Goal: Task Accomplishment & Management: Complete application form

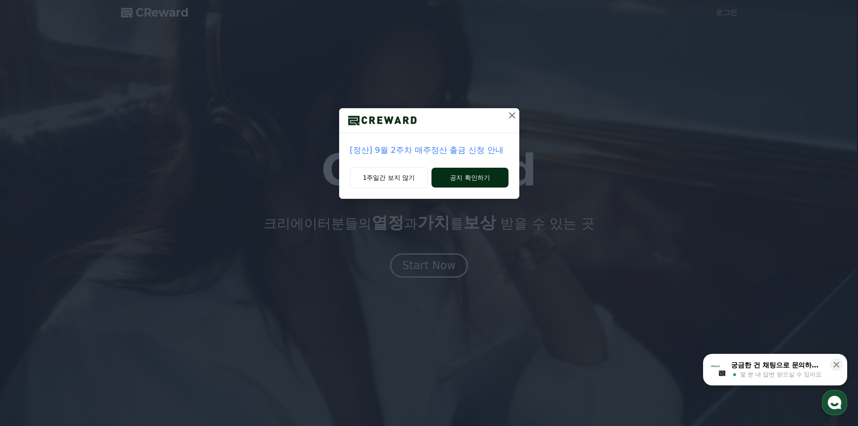
click at [457, 179] on button "공지 확인하기" at bounding box center [470, 178] width 77 height 20
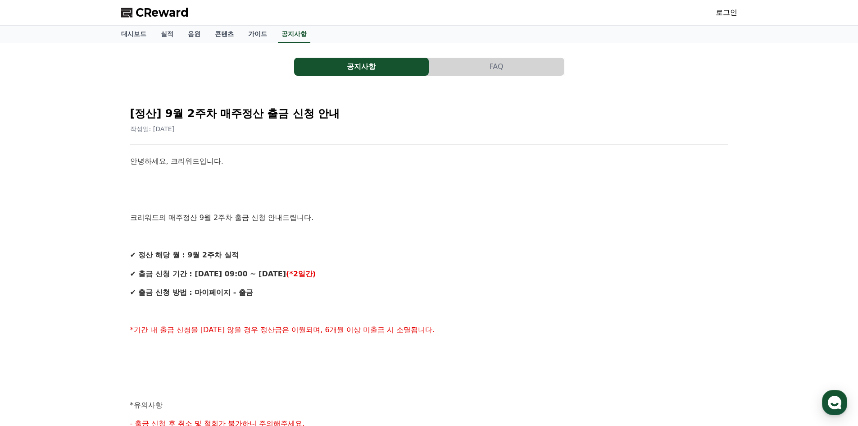
click at [144, 15] on span "CReward" at bounding box center [162, 12] width 53 height 14
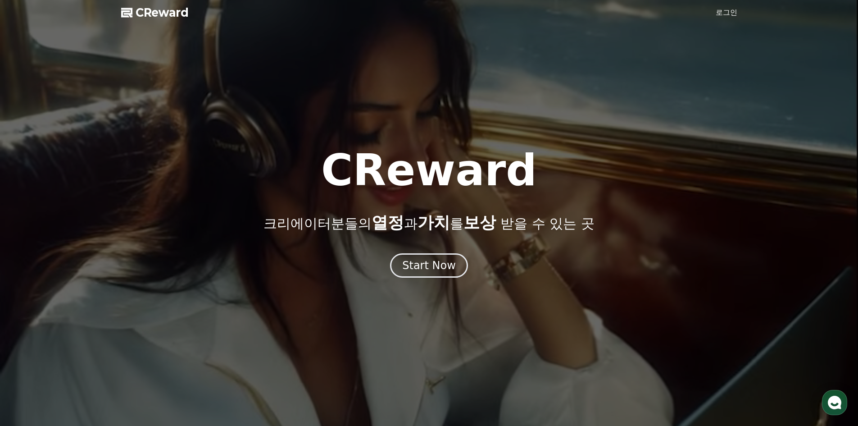
click at [144, 15] on span "CReward" at bounding box center [162, 12] width 53 height 14
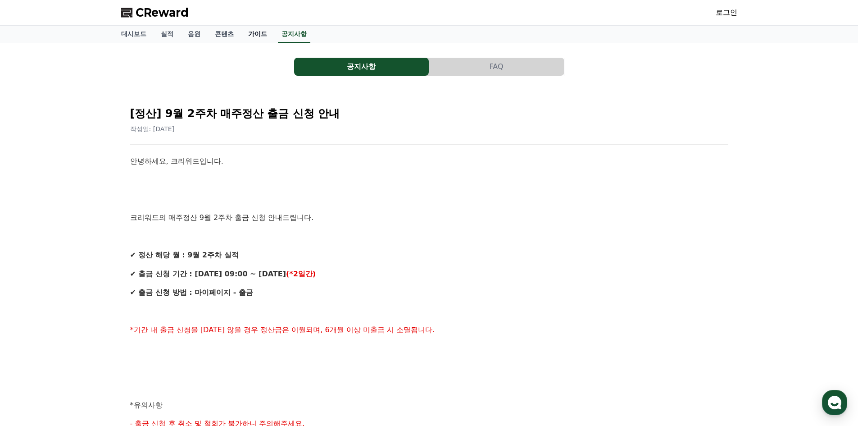
click at [254, 35] on link "가이드" at bounding box center [257, 34] width 33 height 17
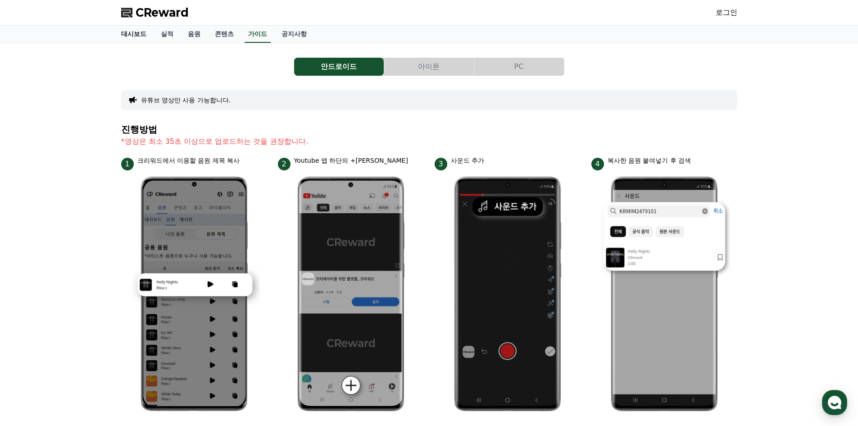
click at [135, 36] on link "대시보드" at bounding box center [134, 34] width 40 height 17
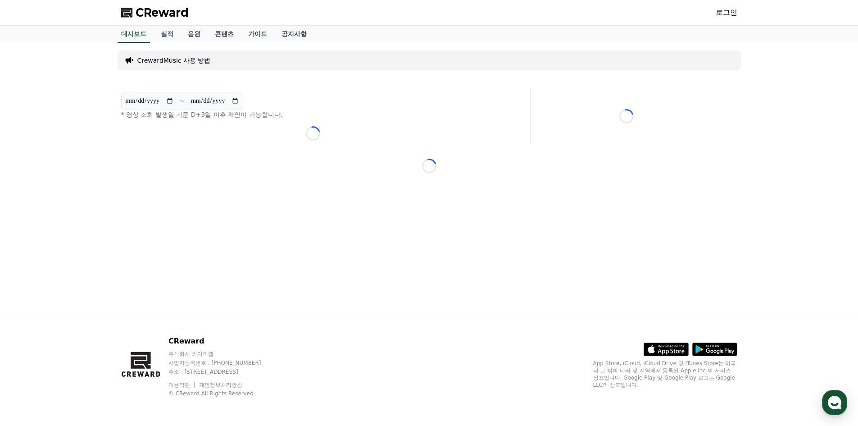
click at [718, 15] on link "로그인" at bounding box center [727, 12] width 22 height 11
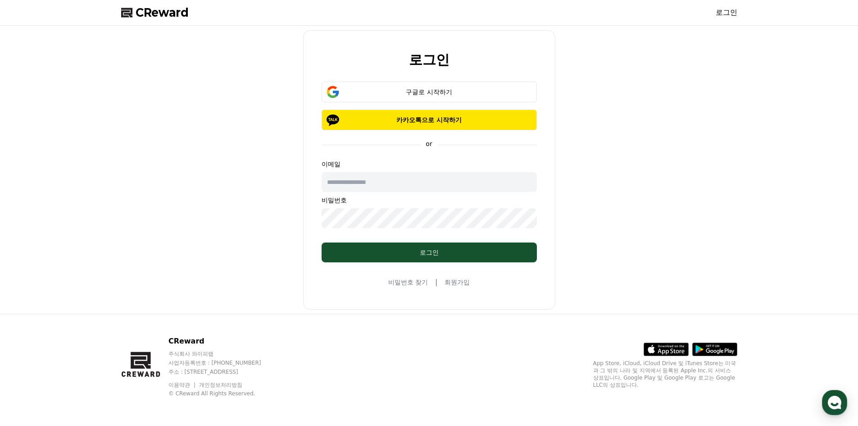
click at [408, 188] on input "text" at bounding box center [429, 182] width 215 height 20
type input "**********"
click at [452, 282] on link "회원가입" at bounding box center [457, 282] width 25 height 9
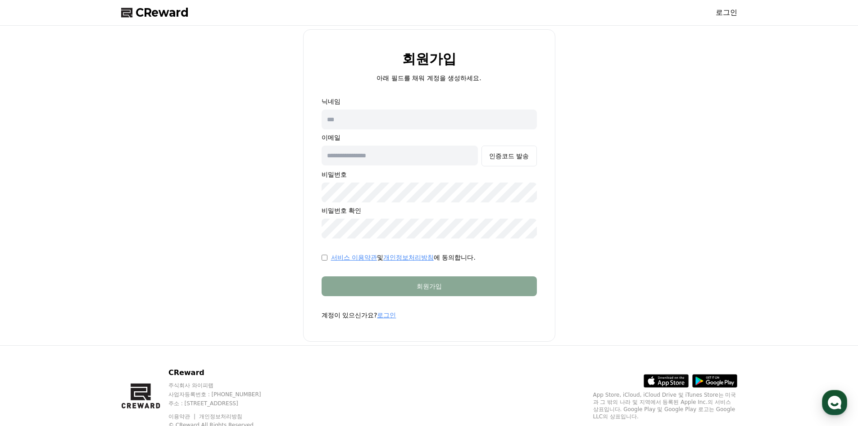
click at [430, 107] on div "닉네임 이메일 인증코드 발송 비밀번호 비밀번호 확인" at bounding box center [429, 167] width 215 height 141
click at [433, 118] on input "text" at bounding box center [429, 119] width 215 height 20
type input "*"
type input "****"
type input "*"
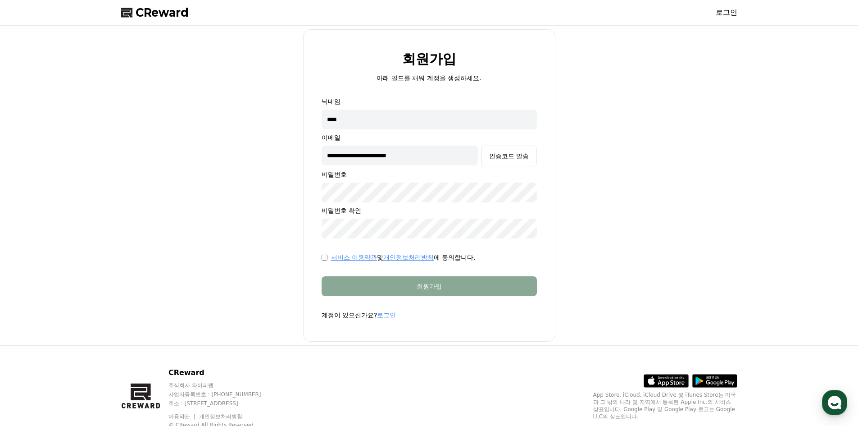
type input "**********"
click at [497, 157] on div "인증코드 발송" at bounding box center [509, 155] width 40 height 9
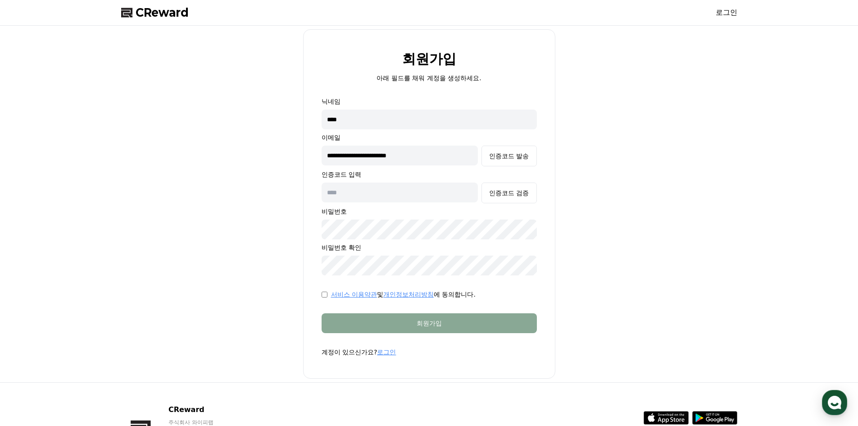
click at [388, 197] on input "text" at bounding box center [400, 192] width 157 height 20
type input "******"
click at [514, 200] on button "인증코드 검증" at bounding box center [509, 192] width 55 height 21
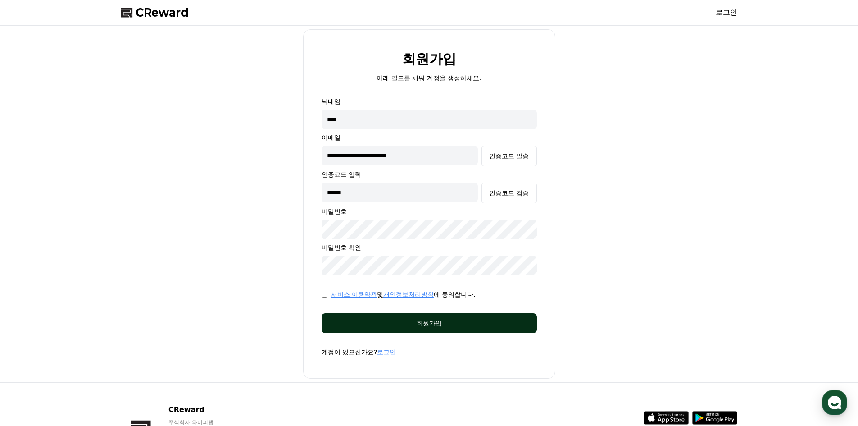
click at [460, 325] on div "회원가입" at bounding box center [429, 323] width 179 height 9
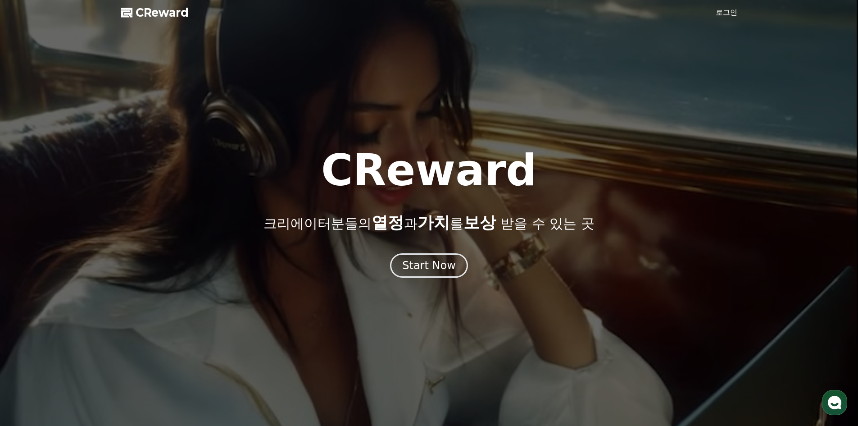
click at [726, 14] on link "로그인" at bounding box center [727, 12] width 22 height 11
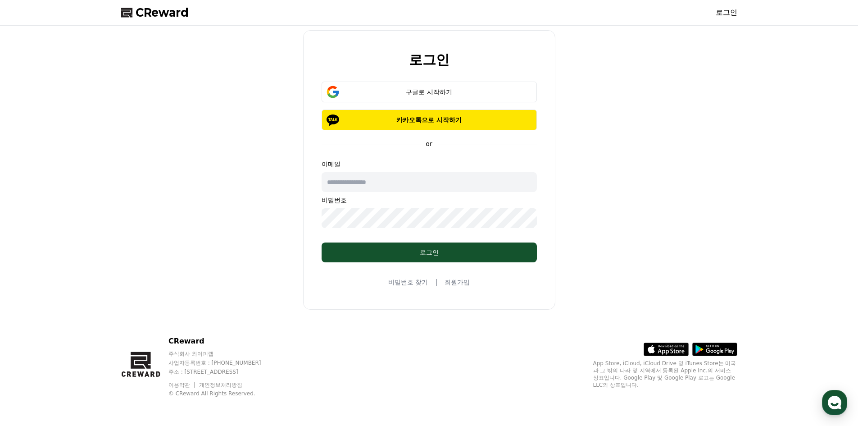
click at [403, 177] on input "text" at bounding box center [429, 182] width 215 height 20
type input "**********"
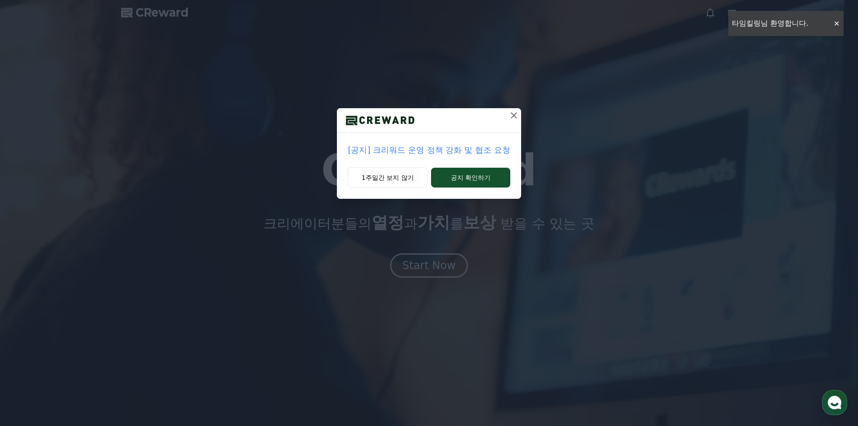
click at [452, 160] on div "[공지] 크리워드 운영 정책 강화 및 협조 요청" at bounding box center [429, 150] width 184 height 34
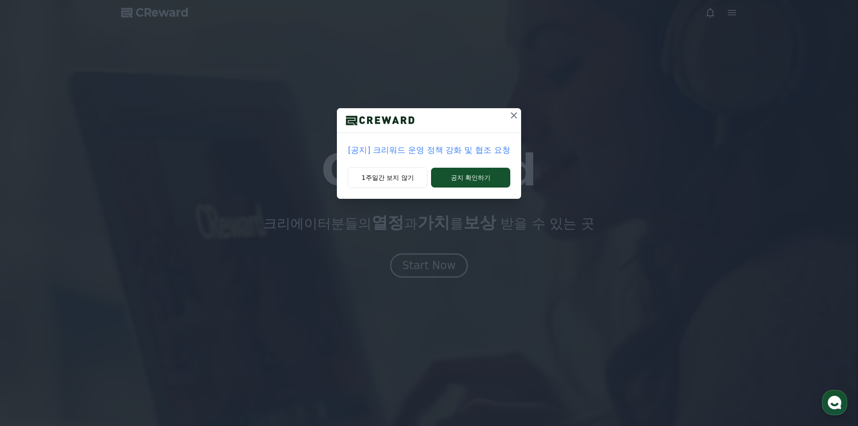
click at [458, 164] on div "[공지] 크리워드 운영 정책 강화 및 협조 요청" at bounding box center [429, 150] width 184 height 34
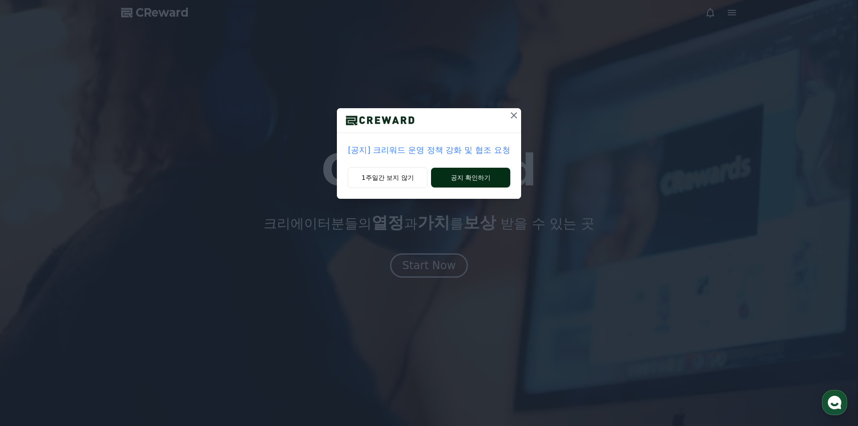
click at [465, 172] on button "공지 확인하기" at bounding box center [470, 178] width 79 height 20
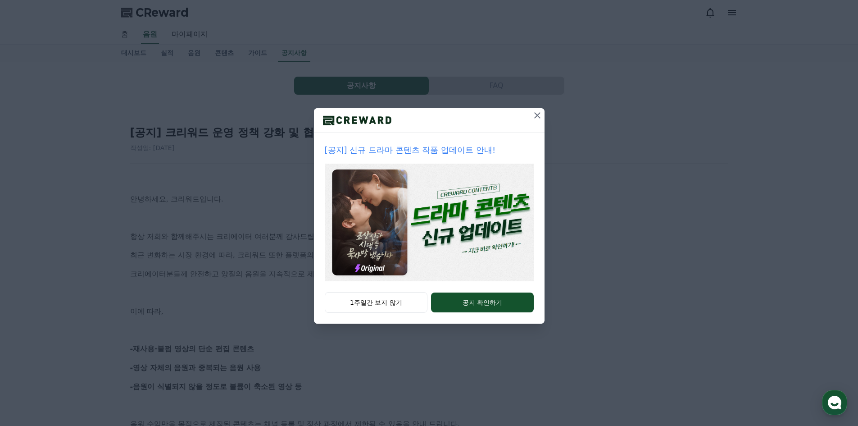
click at [530, 117] on button at bounding box center [537, 115] width 14 height 14
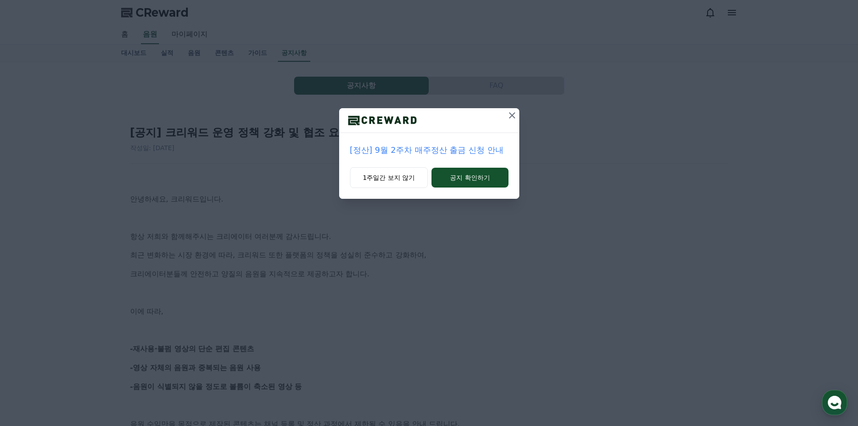
click at [514, 114] on icon at bounding box center [512, 115] width 6 height 6
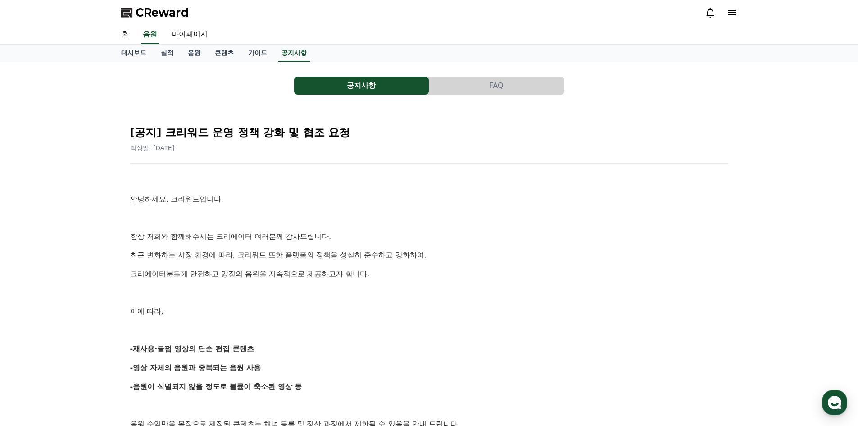
click at [488, 89] on button "FAQ" at bounding box center [496, 86] width 135 height 18
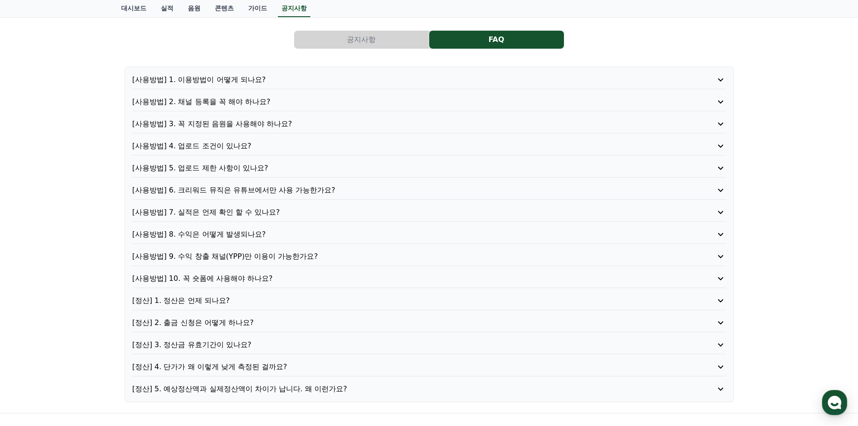
scroll to position [90, 0]
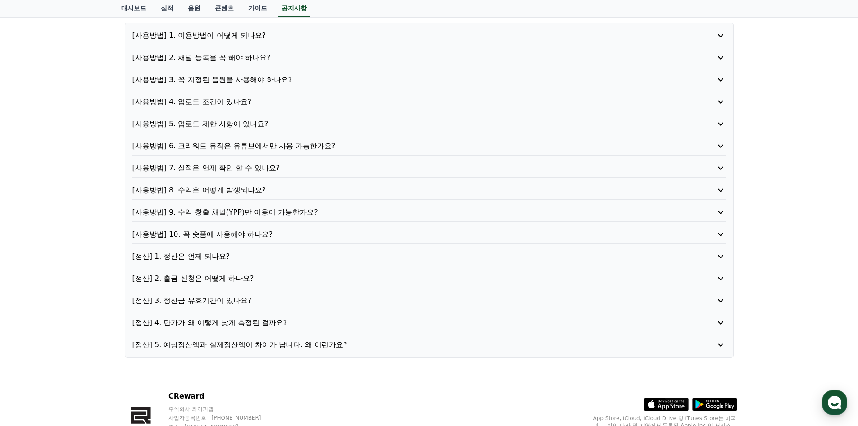
click at [228, 321] on p "[정산] 4. 단가가 왜 이렇게 낮게 측정된 걸까요?" at bounding box center [405, 322] width 547 height 11
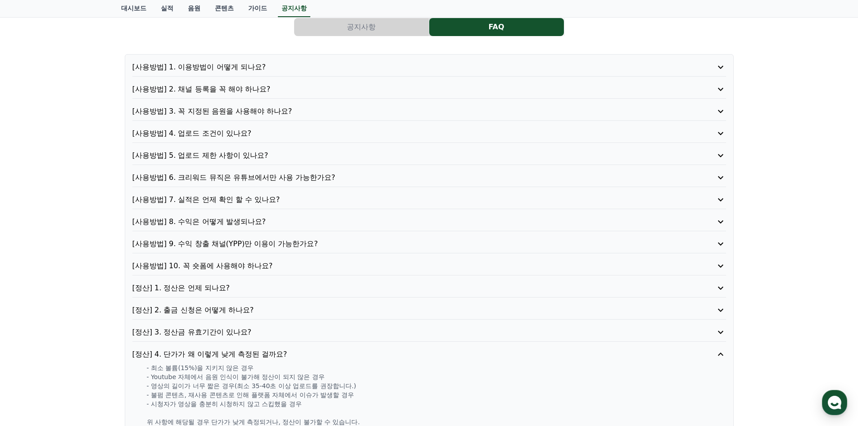
scroll to position [45, 0]
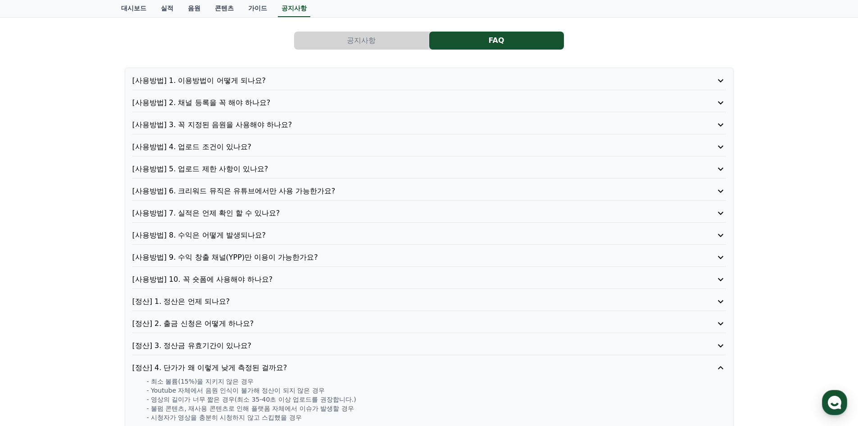
click at [205, 283] on p "[사용방법] 10. 꼭 숏폼에 사용해야 하나요?" at bounding box center [405, 279] width 547 height 11
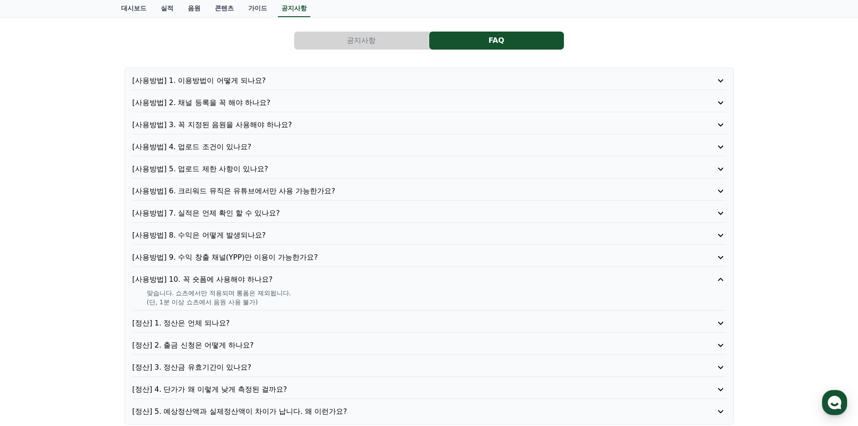
click at [215, 260] on p "[사용방법] 9. 수익 창출 채널(YPP)만 이용이 가능한가요?" at bounding box center [405, 257] width 547 height 11
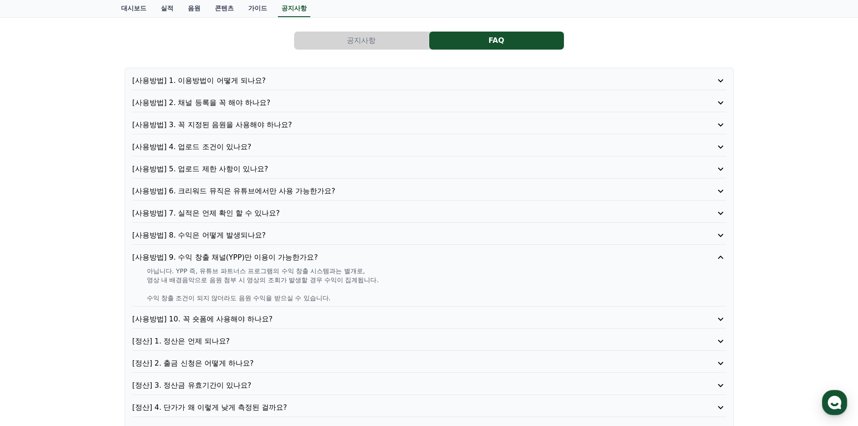
scroll to position [0, 0]
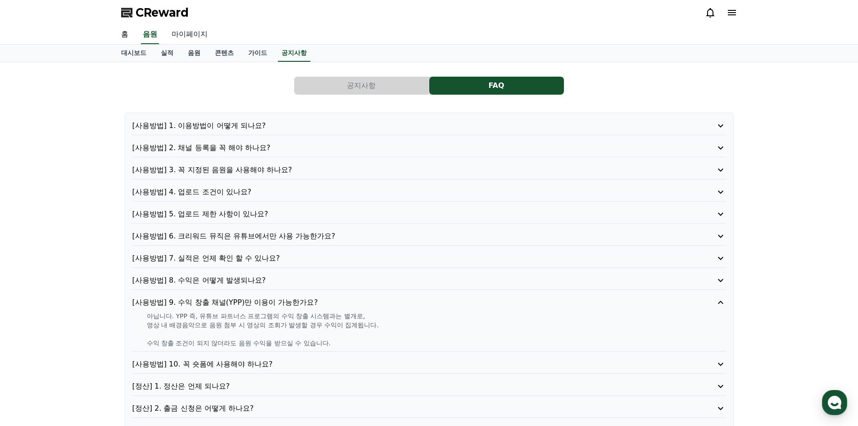
click at [173, 36] on link "마이페이지" at bounding box center [189, 34] width 50 height 19
select select "**********"
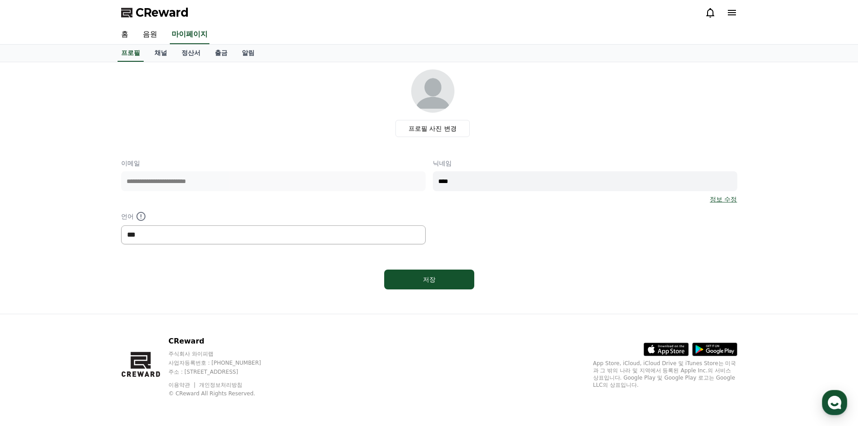
click at [205, 234] on select "*** ******* ***" at bounding box center [273, 234] width 305 height 19
click at [130, 39] on link "홈" at bounding box center [125, 34] width 22 height 19
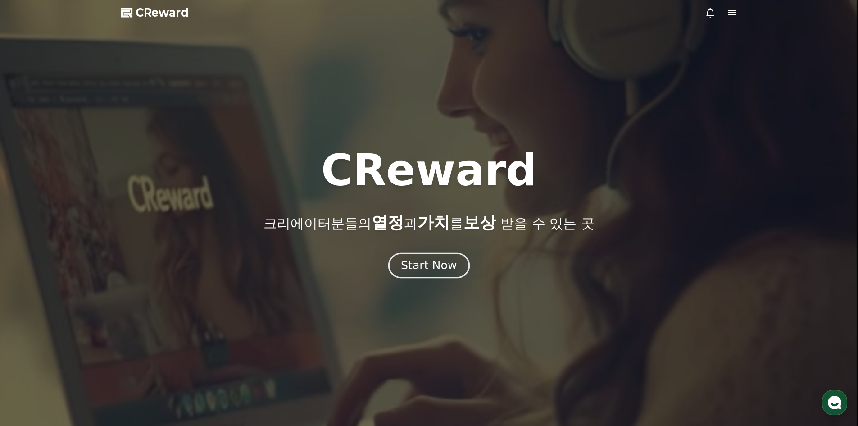
click at [429, 268] on div "Start Now" at bounding box center [429, 265] width 56 height 15
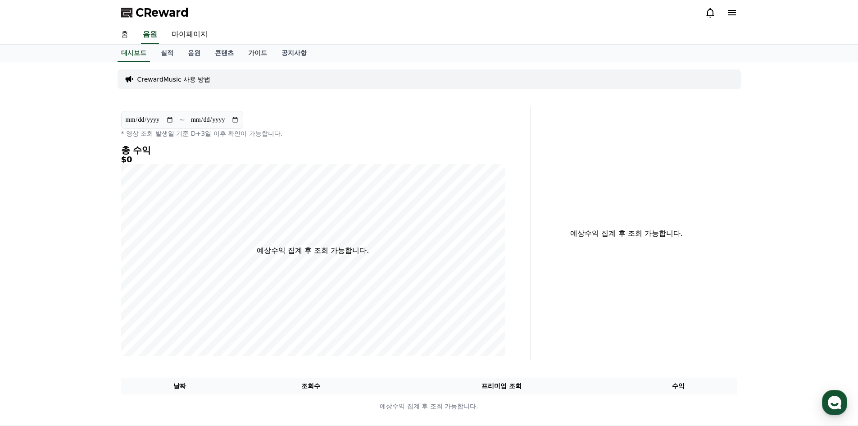
click at [186, 79] on p "CrewardMusic 사용 방법" at bounding box center [173, 79] width 73 height 9
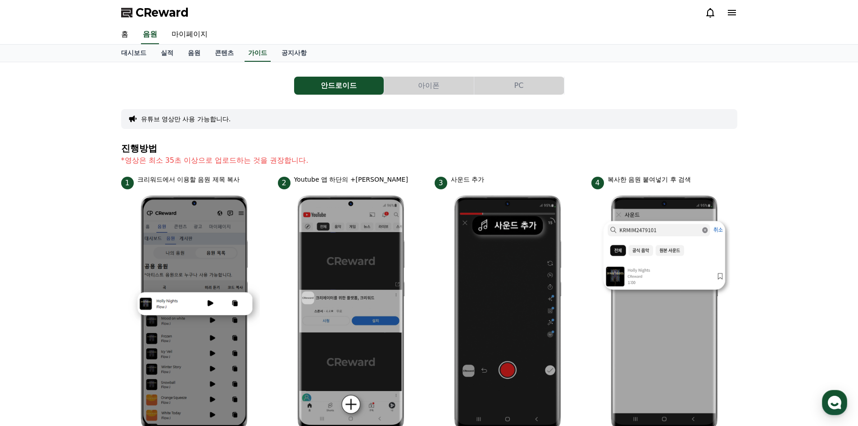
click at [501, 79] on button "PC" at bounding box center [519, 86] width 90 height 18
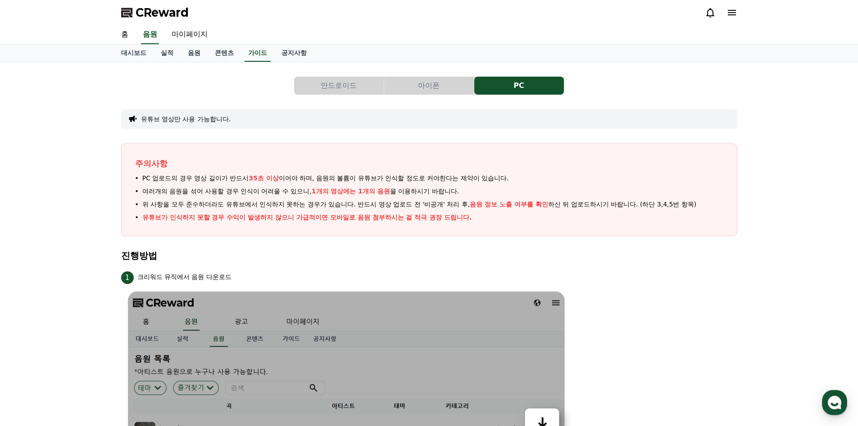
drag, startPoint x: 130, startPoint y: 53, endPoint x: 151, endPoint y: 51, distance: 20.8
click at [130, 53] on link "대시보드" at bounding box center [134, 53] width 40 height 17
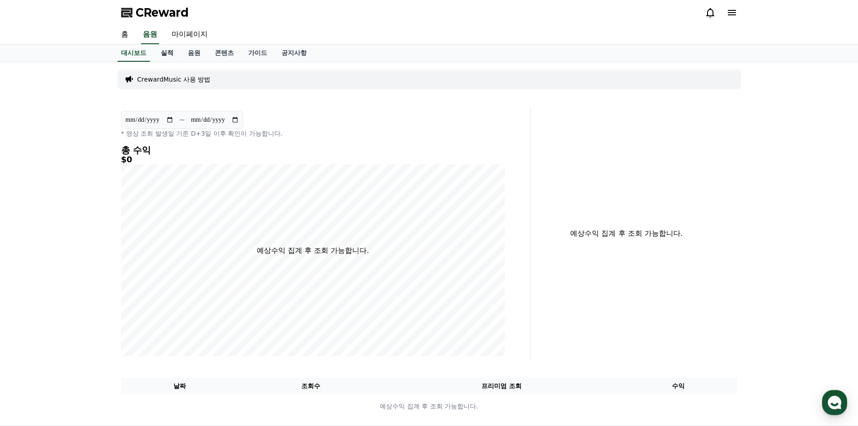
click at [167, 50] on link "실적" at bounding box center [167, 53] width 27 height 17
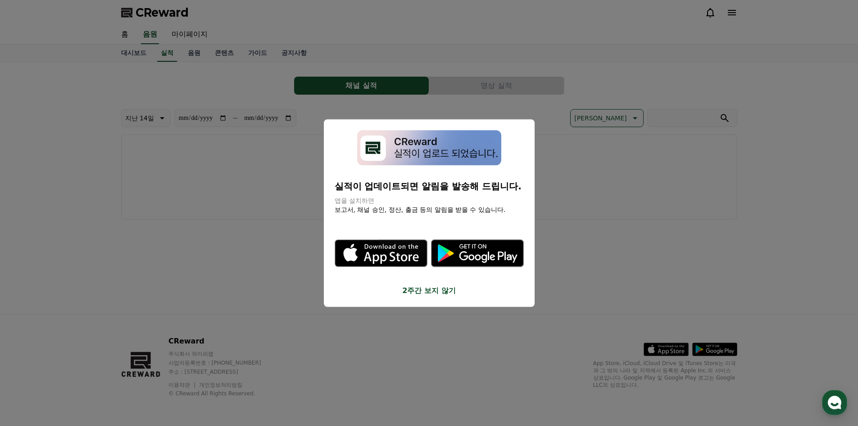
click at [284, 228] on button "close modal" at bounding box center [429, 213] width 858 height 426
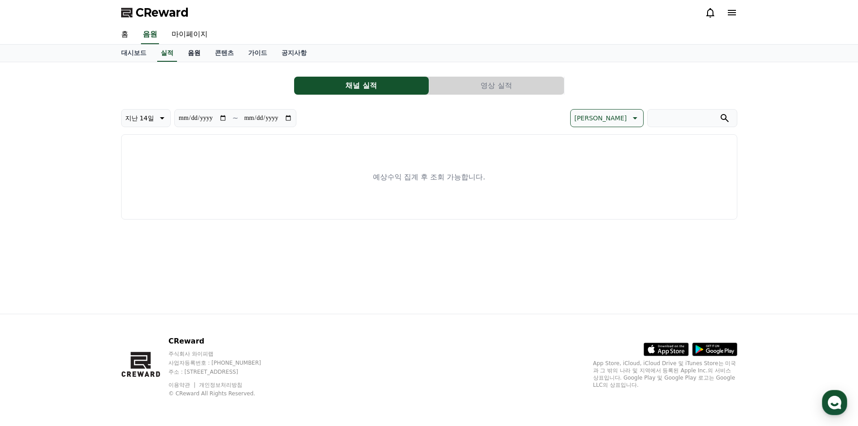
click at [199, 55] on link "음원" at bounding box center [194, 53] width 27 height 17
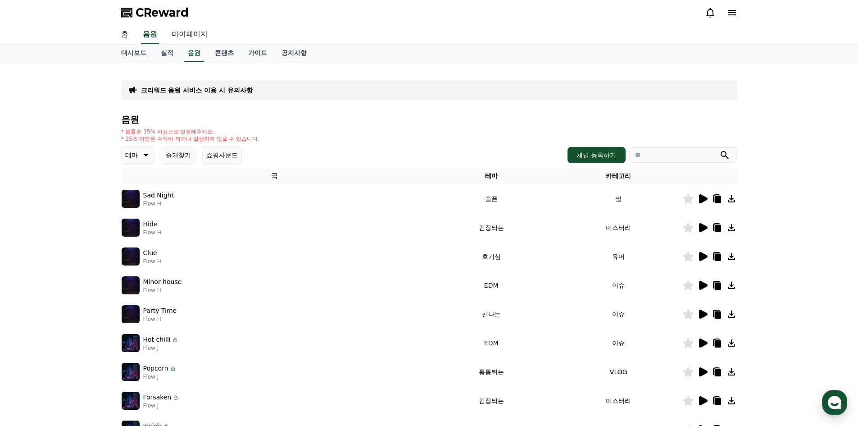
click at [181, 34] on link "마이페이지" at bounding box center [189, 34] width 50 height 19
select select "**********"
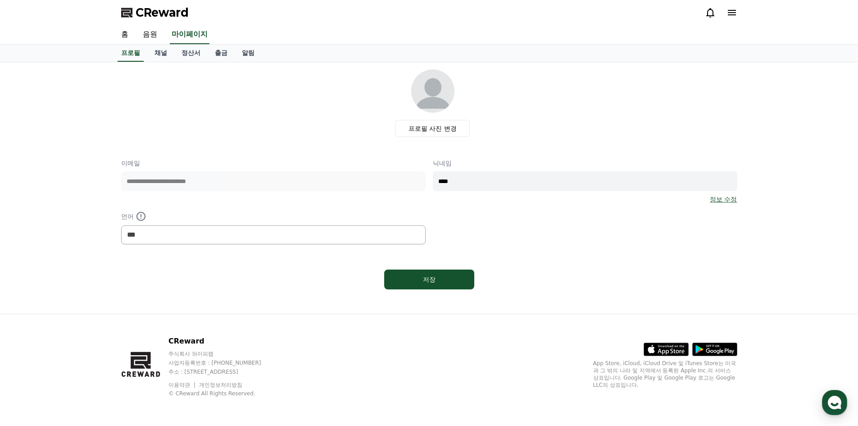
click at [734, 4] on div "CReward" at bounding box center [429, 12] width 631 height 25
click at [730, 16] on icon at bounding box center [732, 12] width 11 height 11
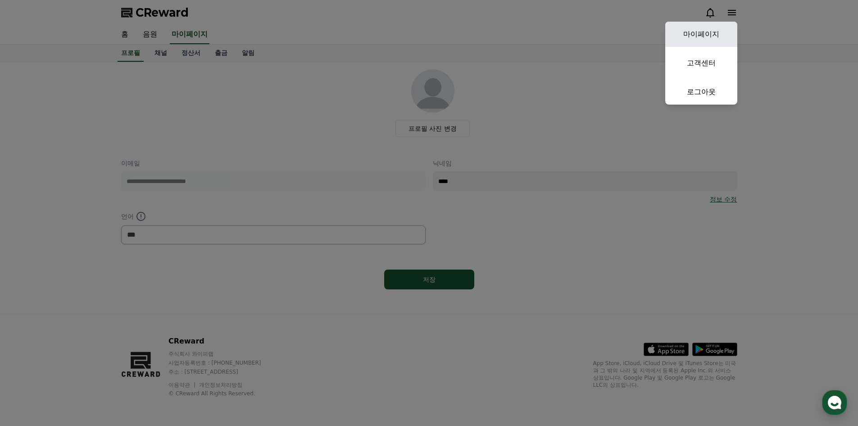
click at [714, 29] on link "마이페이지" at bounding box center [702, 34] width 72 height 25
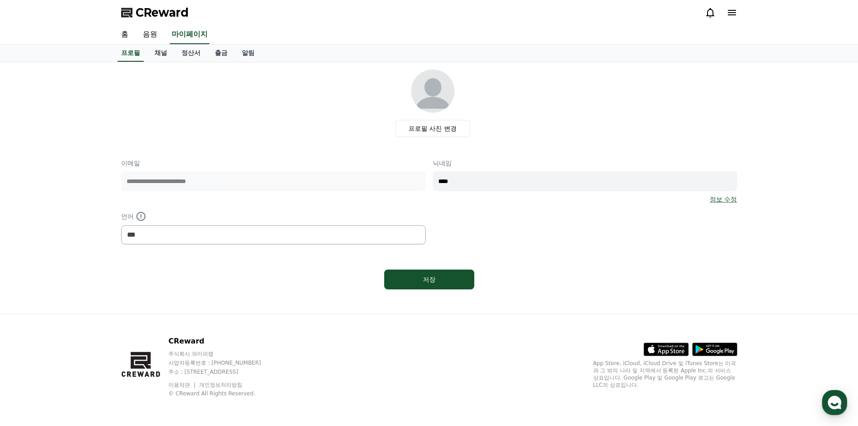
click at [730, 15] on icon at bounding box center [732, 12] width 8 height 5
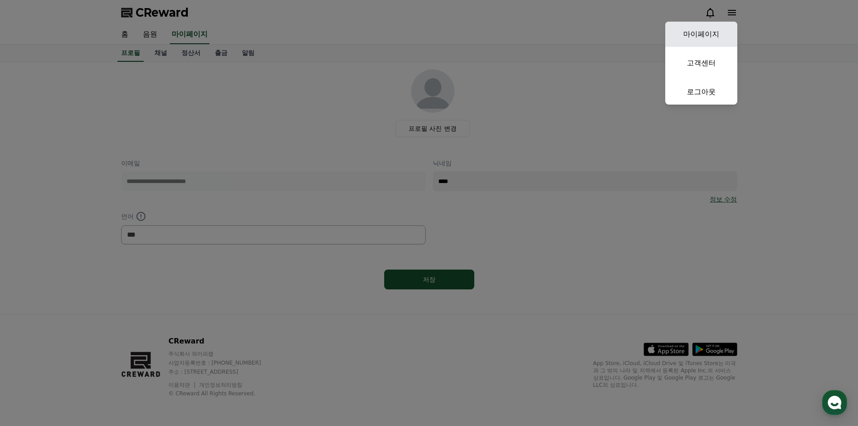
click at [701, 36] on link "마이페이지" at bounding box center [702, 34] width 72 height 25
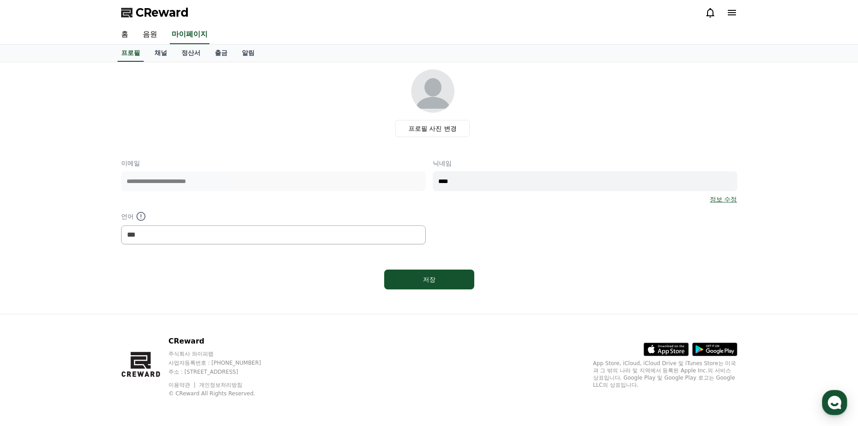
drag, startPoint x: 508, startPoint y: 34, endPoint x: 297, endPoint y: 36, distance: 210.9
click at [498, 33] on div "홈 음원 마이페이지" at bounding box center [429, 34] width 631 height 19
click at [158, 20] on div "CReward" at bounding box center [429, 12] width 631 height 25
click at [158, 17] on span "CReward" at bounding box center [162, 12] width 53 height 14
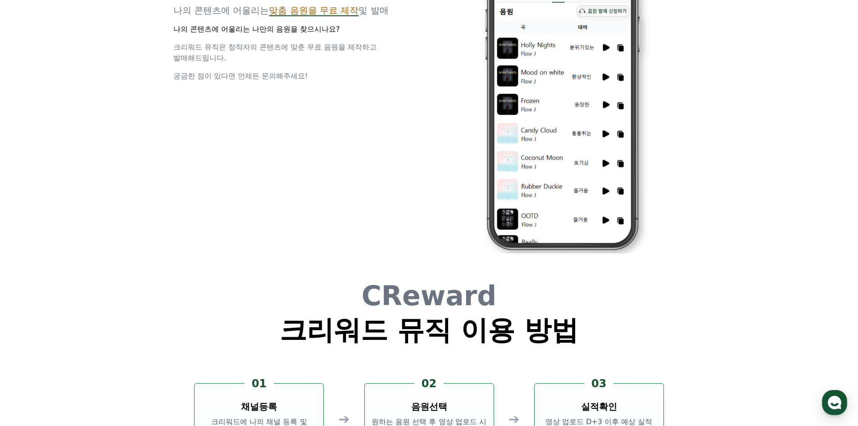
scroll to position [2441, 0]
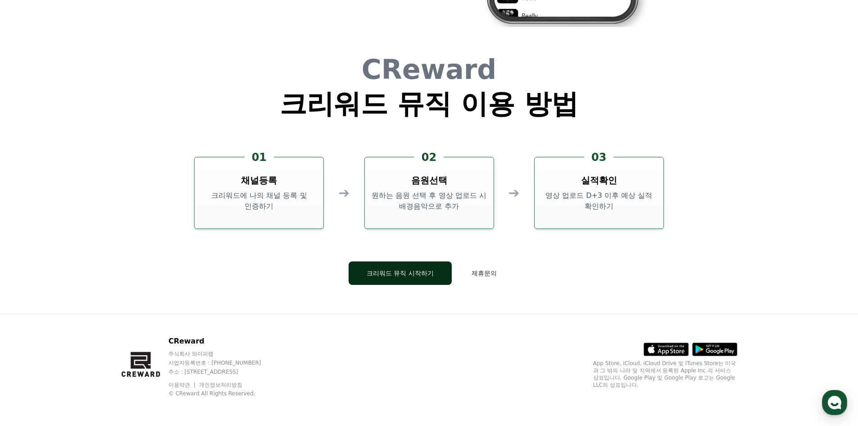
click at [397, 281] on button "크리워드 뮤직 시작하기" at bounding box center [400, 272] width 103 height 23
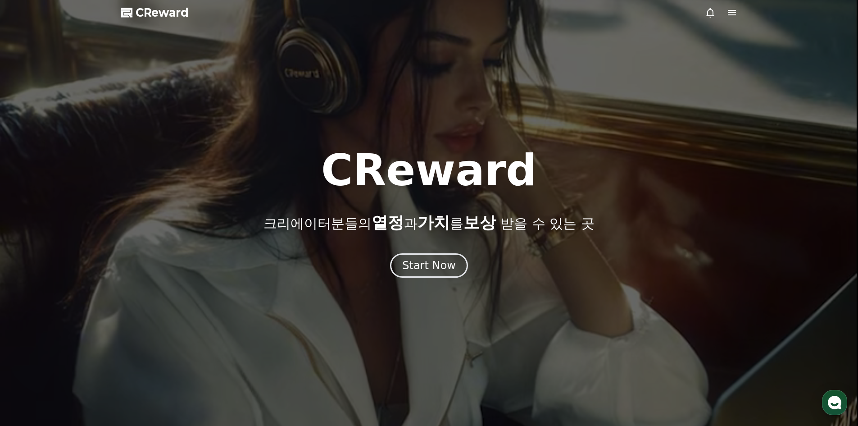
scroll to position [2441, 0]
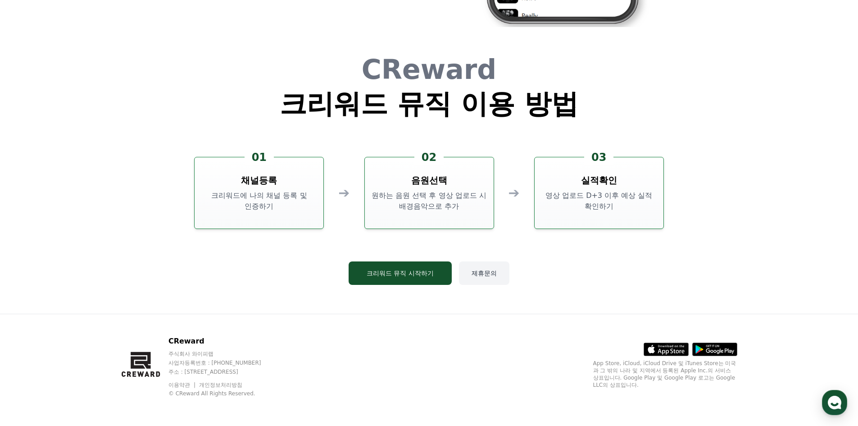
click at [480, 276] on button "제휴문의" at bounding box center [484, 272] width 50 height 23
click at [409, 269] on button "크리워드 뮤직 시작하기" at bounding box center [400, 272] width 103 height 23
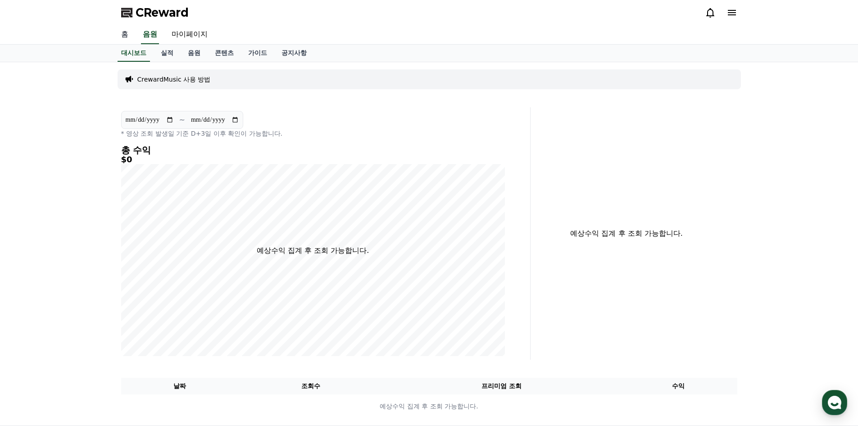
click at [132, 32] on link "홈" at bounding box center [125, 34] width 22 height 19
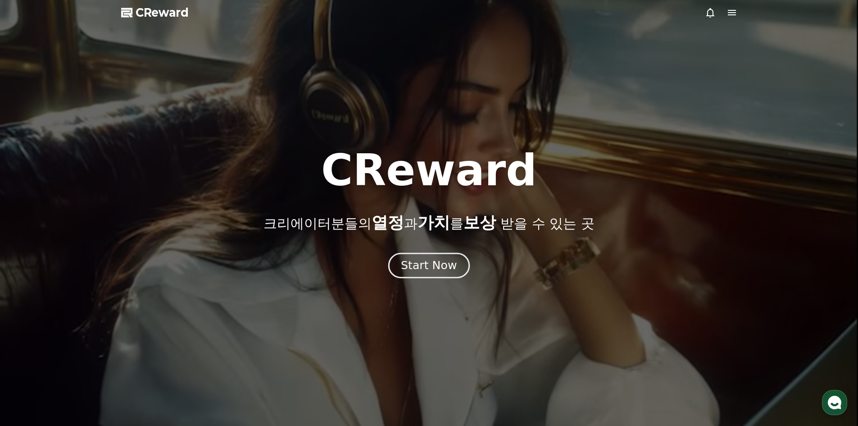
click at [445, 265] on div "Start Now" at bounding box center [429, 265] width 56 height 15
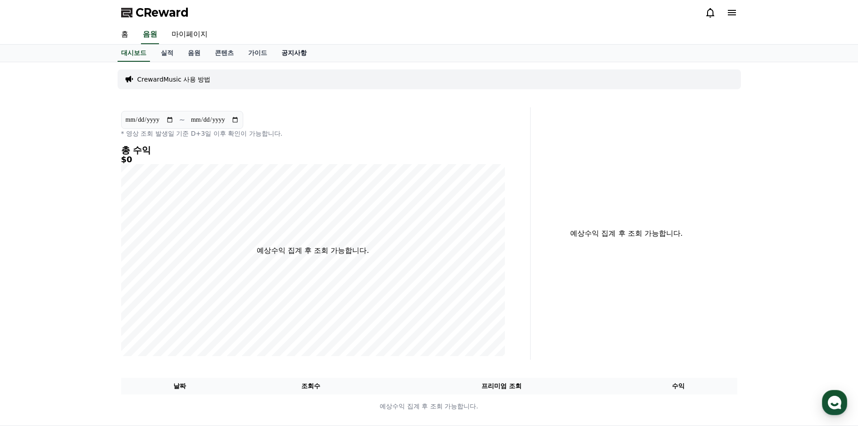
click at [278, 58] on link "공지사항" at bounding box center [294, 53] width 40 height 17
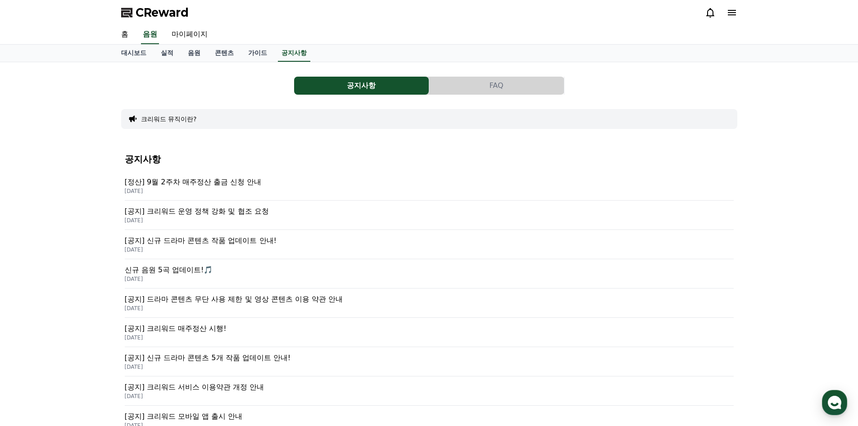
click at [475, 83] on button "FAQ" at bounding box center [496, 86] width 135 height 18
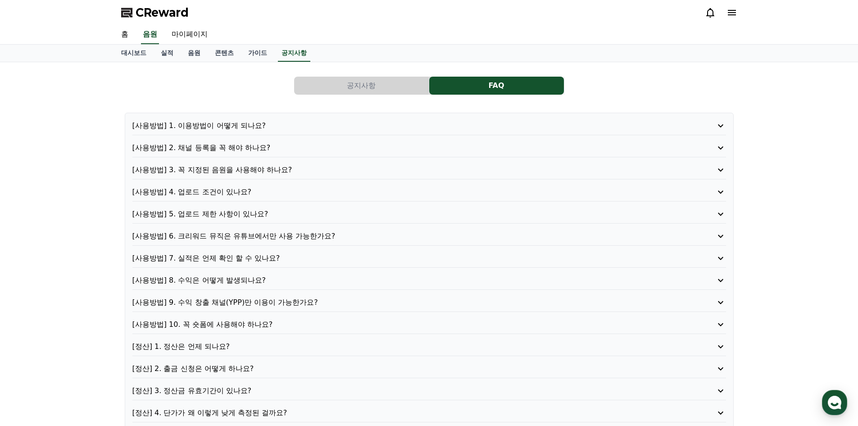
click at [228, 126] on p "[사용방법] 1. 이용방법이 어떻게 되나요?" at bounding box center [405, 125] width 547 height 11
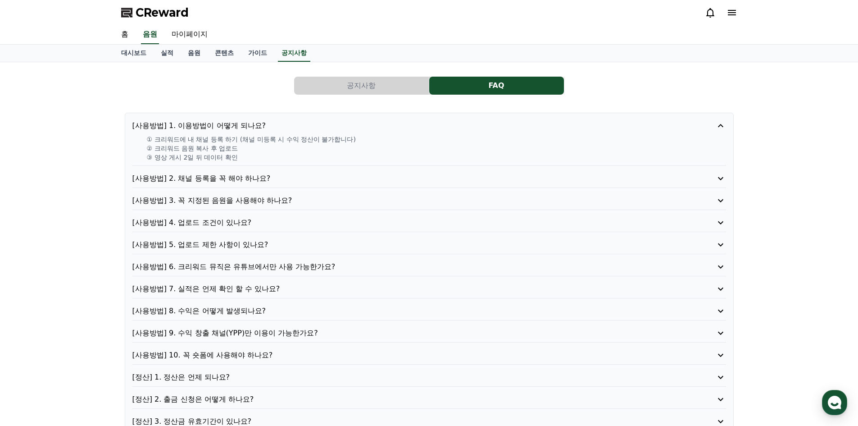
drag, startPoint x: 161, startPoint y: 146, endPoint x: 236, endPoint y: 147, distance: 74.8
click at [236, 147] on p "② 크리워드 음원 복사 후 업로드" at bounding box center [436, 148] width 579 height 9
drag, startPoint x: 162, startPoint y: 158, endPoint x: 246, endPoint y: 156, distance: 84.7
click at [246, 156] on p "③ 영상 게시 2일 뒤 데이터 확인" at bounding box center [436, 157] width 579 height 9
click at [101, 175] on div "공지사항 FAQ [사용방법] 1. 이용방법이 어떻게 되나요? ① 크리워드에 내 채널 등록 하기 (채널 미등록 시 수익 정산이 불가합니다) ② …" at bounding box center [429, 275] width 858 height 427
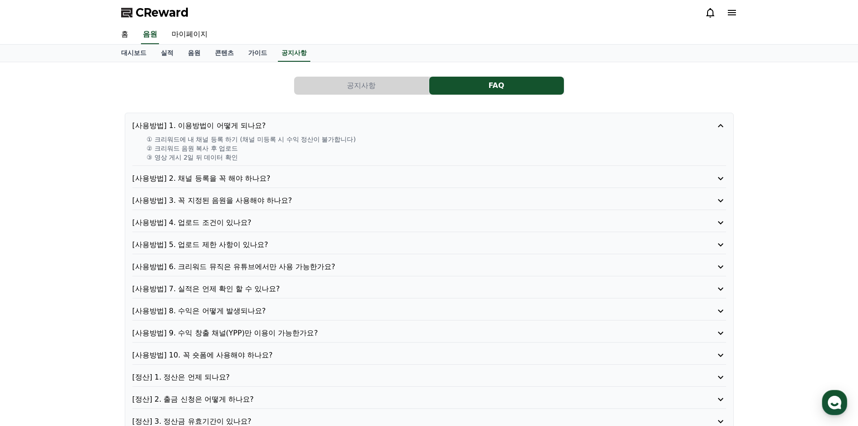
click at [218, 179] on p "[사용방법] 2. 채널 등록을 꼭 해야 하나요?" at bounding box center [405, 178] width 547 height 11
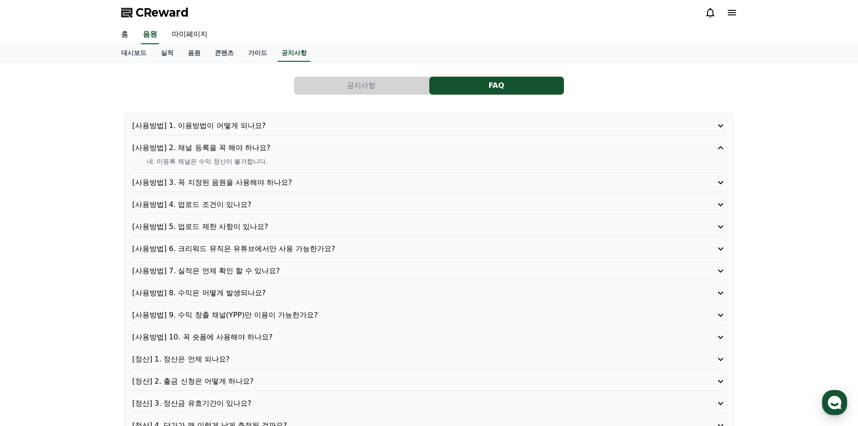
click at [232, 185] on p "[사용방법] 3. 꼭 지정된 음원을 사용해야 하나요?" at bounding box center [405, 182] width 547 height 11
click at [242, 153] on div "[사용방법] 2. 채널 등록을 꼭 해야 하나요?" at bounding box center [429, 149] width 594 height 15
click at [243, 135] on div "[사용방법] 1. 이용방법이 어떻게 되나요?" at bounding box center [429, 127] width 594 height 15
click at [244, 129] on p "[사용방법] 1. 이용방법이 어떻게 되나요?" at bounding box center [405, 125] width 547 height 11
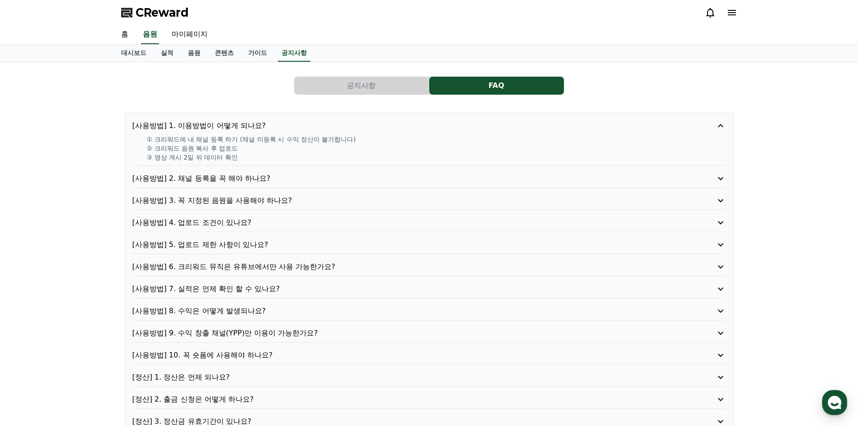
click at [732, 12] on icon at bounding box center [732, 12] width 8 height 5
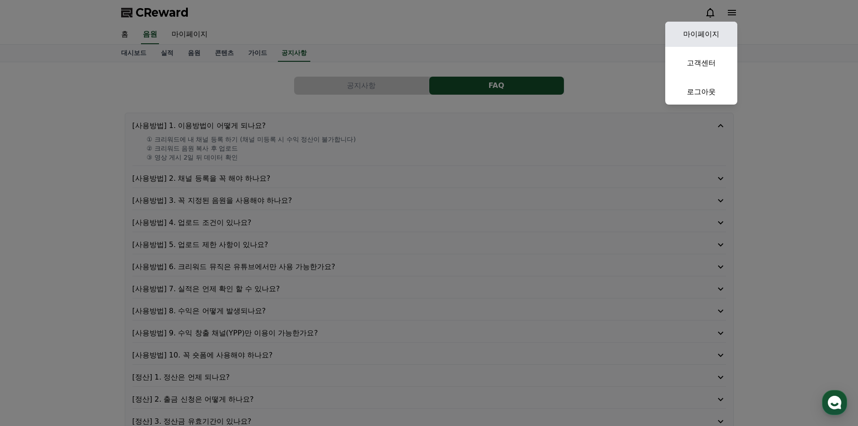
click at [714, 33] on link "마이페이지" at bounding box center [702, 34] width 72 height 25
select select "**********"
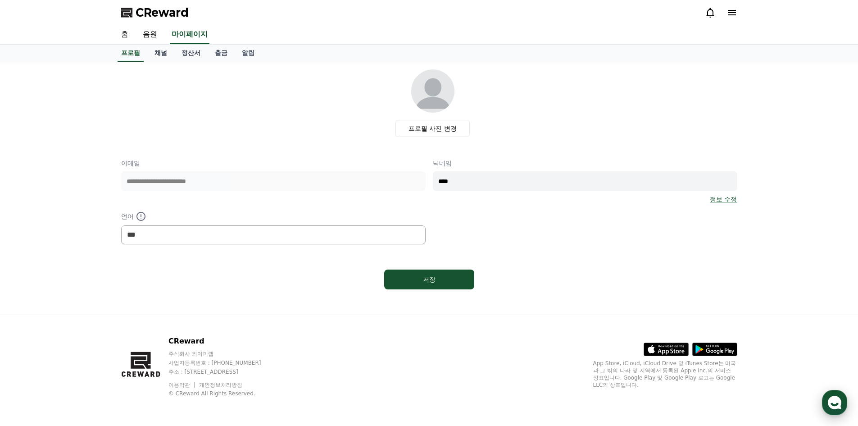
click at [841, 406] on icon "button" at bounding box center [835, 402] width 16 height 16
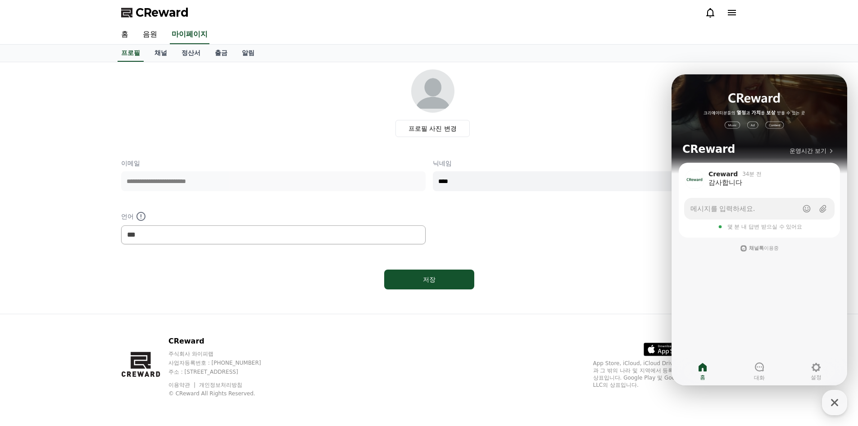
click at [626, 225] on div "**********" at bounding box center [429, 202] width 616 height 86
click at [832, 405] on icon "button" at bounding box center [835, 402] width 16 height 16
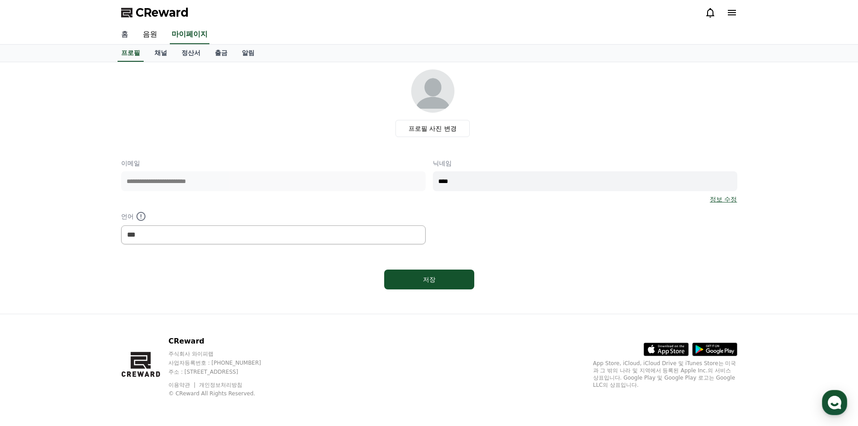
click at [130, 39] on link "홈" at bounding box center [125, 34] width 22 height 19
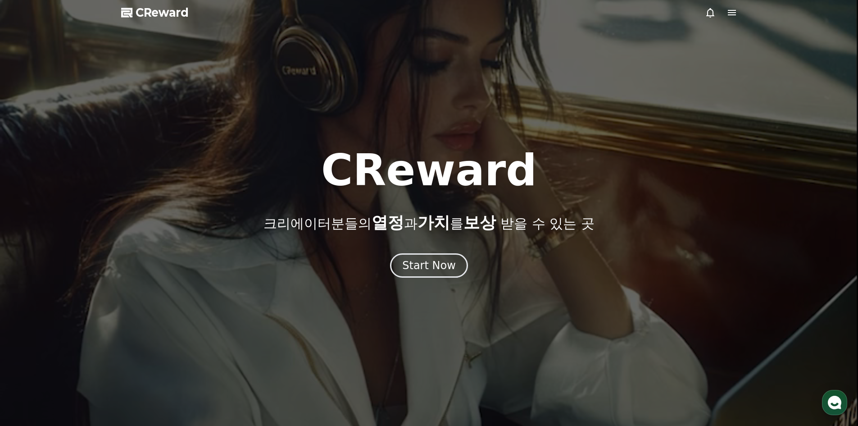
click at [165, 24] on div at bounding box center [429, 213] width 858 height 426
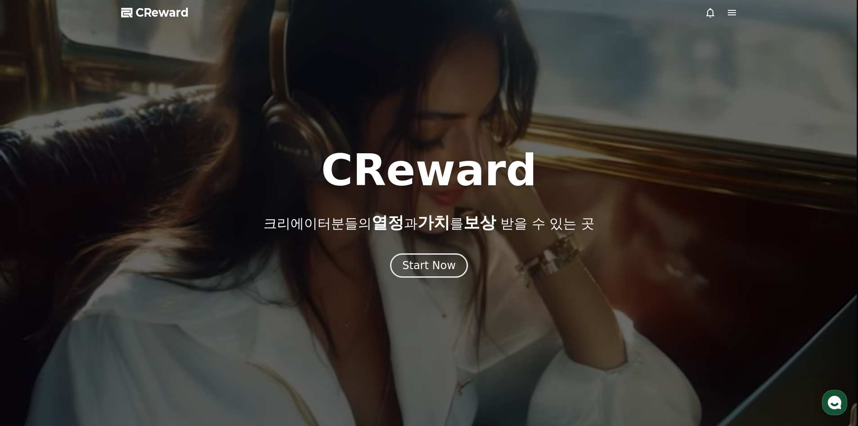
click at [165, 17] on span "CReward" at bounding box center [162, 12] width 53 height 14
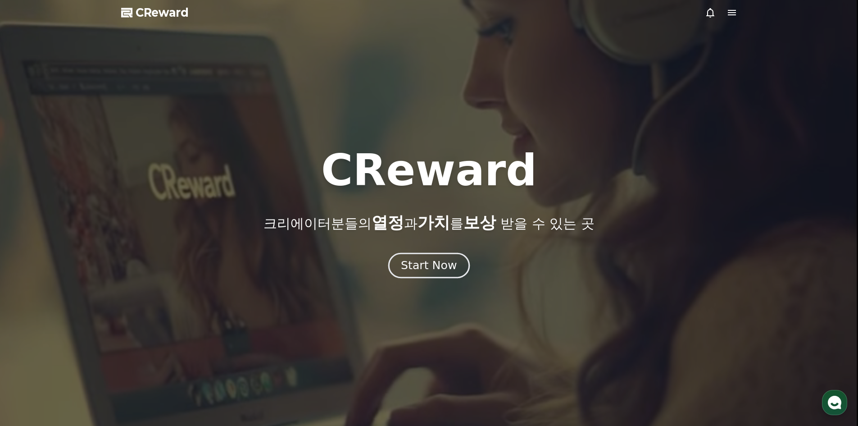
click at [430, 261] on div "Start Now" at bounding box center [429, 265] width 56 height 15
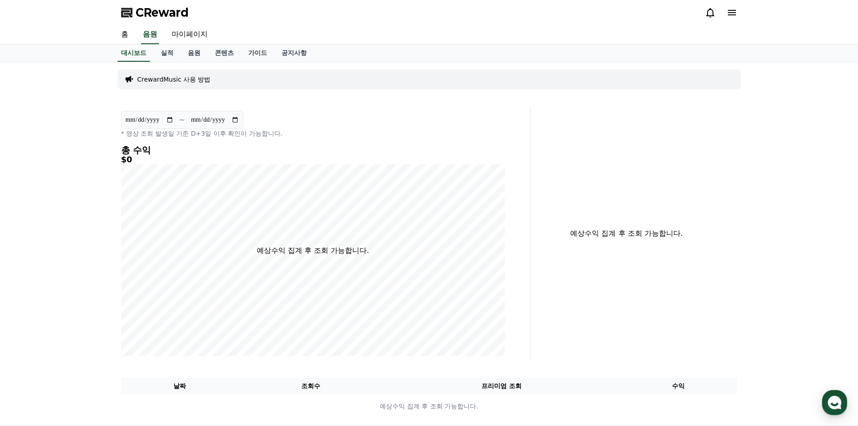
click at [184, 82] on p "CrewardMusic 사용 방법" at bounding box center [173, 79] width 73 height 9
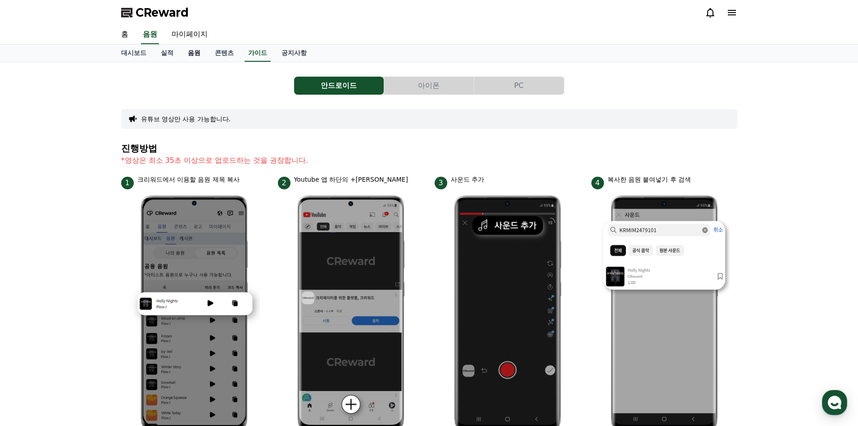
click at [190, 53] on link "음원" at bounding box center [194, 53] width 27 height 17
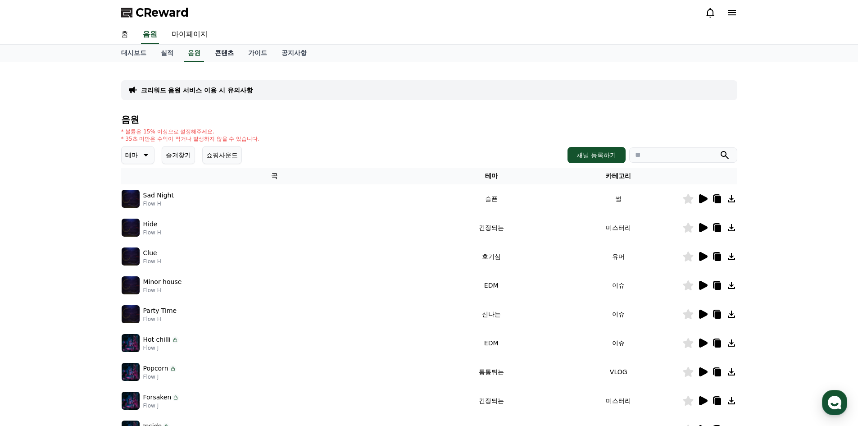
click at [227, 54] on link "콘텐츠" at bounding box center [224, 53] width 33 height 17
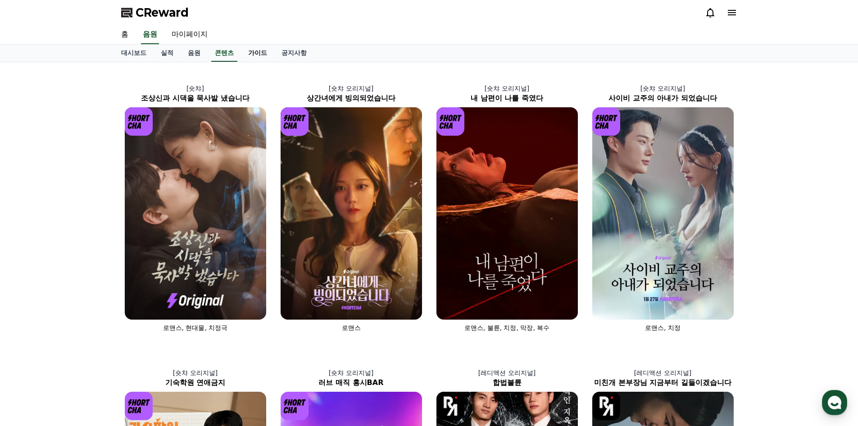
click at [258, 54] on link "가이드" at bounding box center [257, 53] width 33 height 17
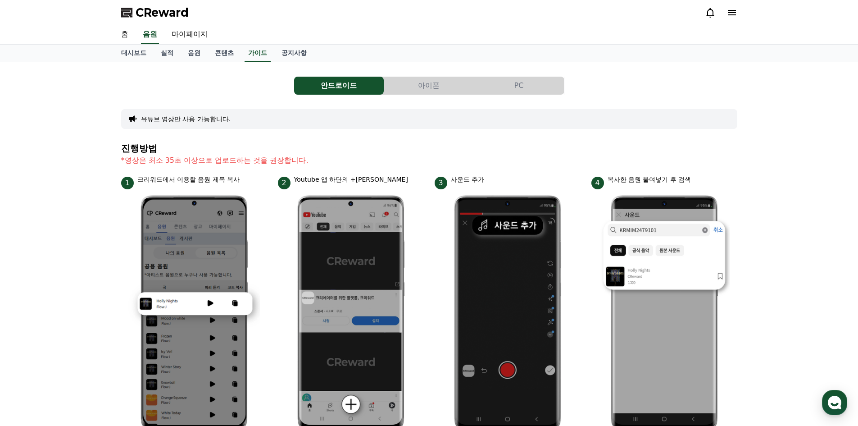
click at [242, 50] on div "대시보드 실적 음원 콘텐츠 가이드 공지사항" at bounding box center [429, 53] width 631 height 17
click at [233, 50] on link "콘텐츠" at bounding box center [224, 53] width 33 height 17
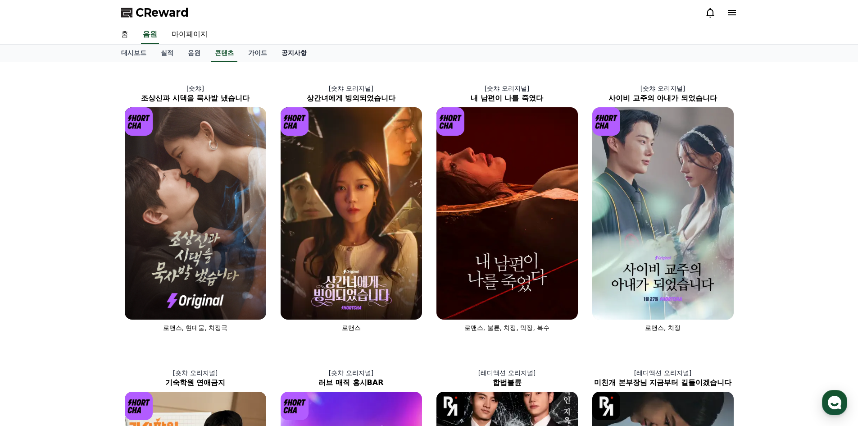
click at [292, 53] on link "공지사항" at bounding box center [294, 53] width 40 height 17
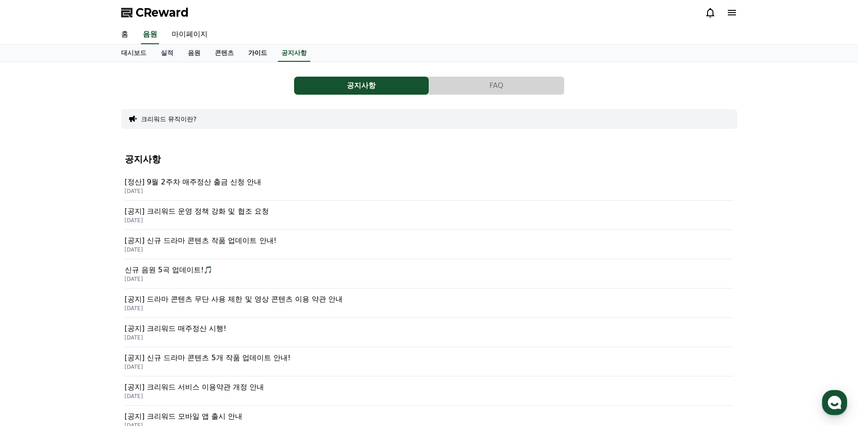
click at [254, 54] on link "가이드" at bounding box center [257, 53] width 33 height 17
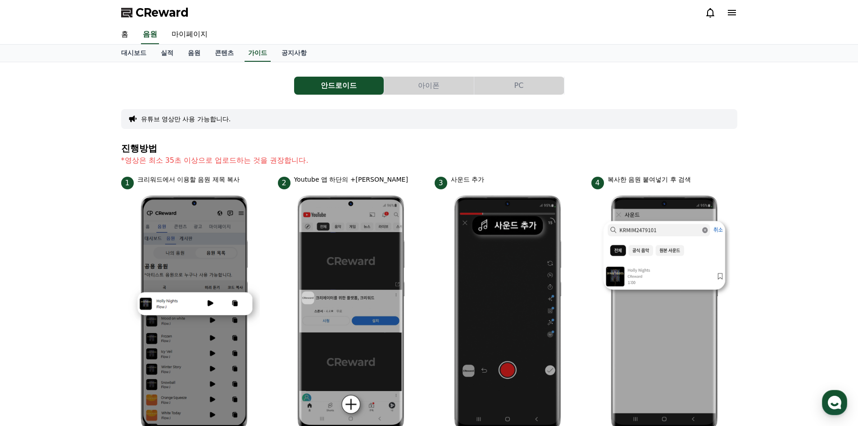
click at [709, 16] on icon at bounding box center [711, 12] width 8 height 9
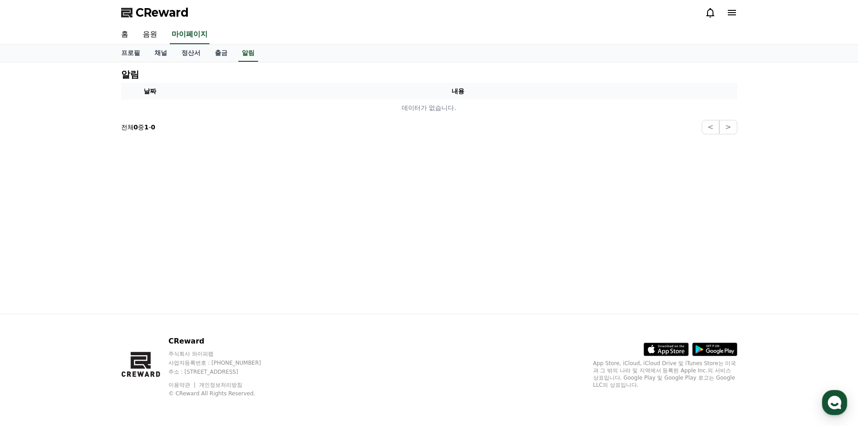
click at [733, 13] on icon at bounding box center [732, 12] width 8 height 5
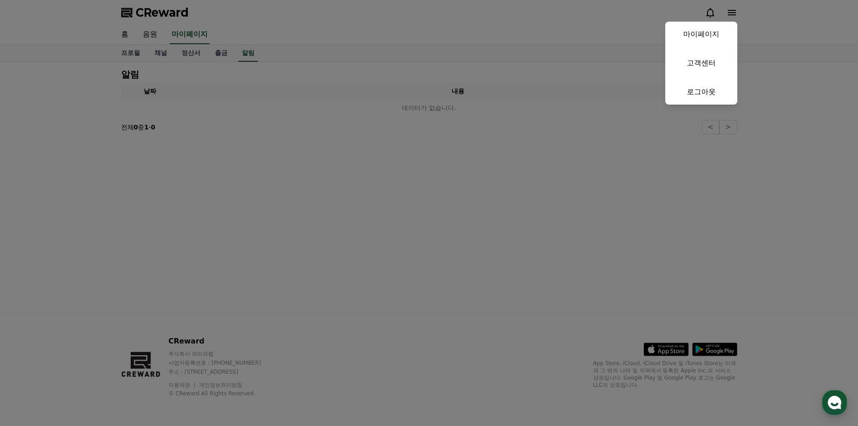
click at [789, 176] on button "close" at bounding box center [429, 213] width 858 height 426
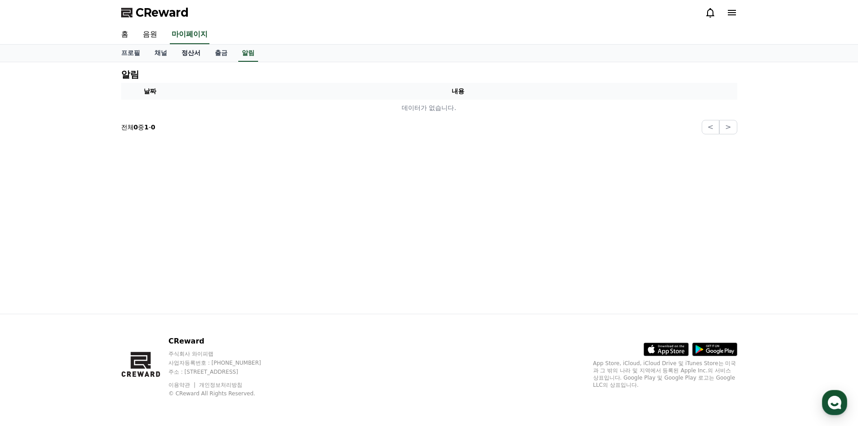
click at [176, 57] on link "정산서" at bounding box center [190, 53] width 33 height 17
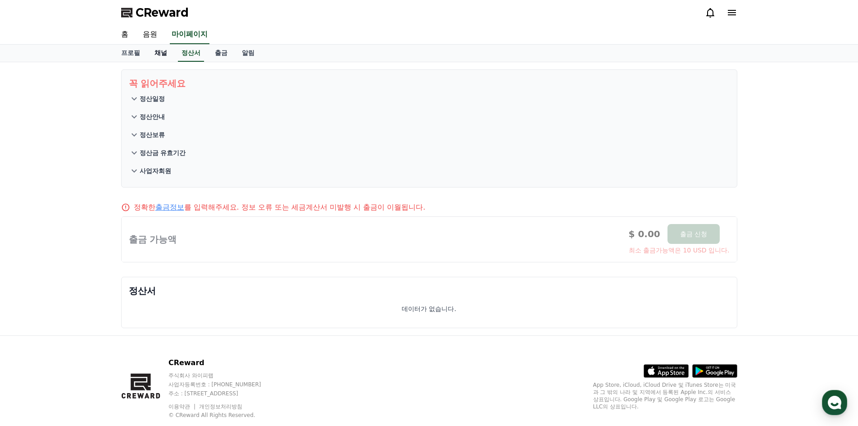
click at [165, 54] on link "채널" at bounding box center [160, 53] width 27 height 17
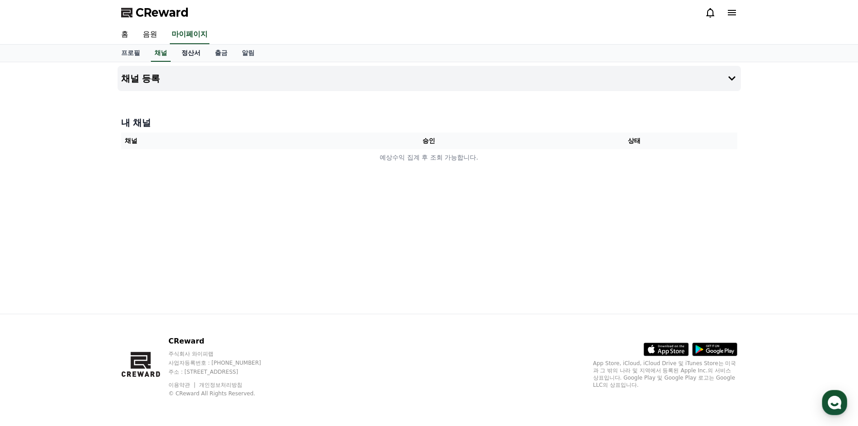
click at [182, 52] on link "정산서" at bounding box center [190, 53] width 33 height 17
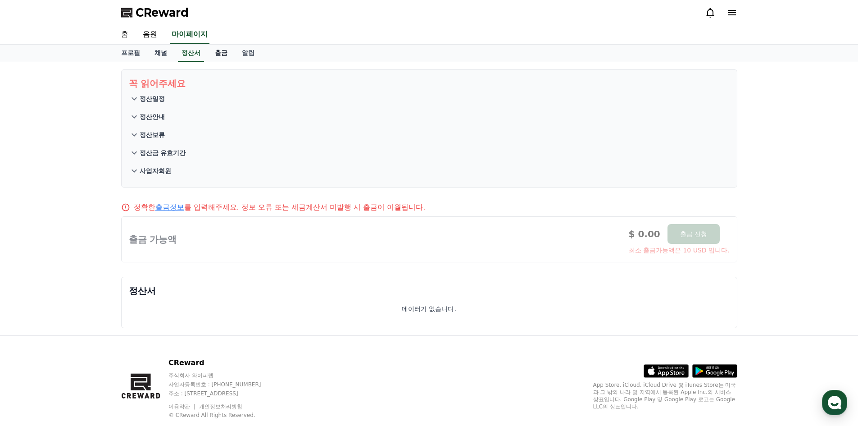
click at [219, 58] on link "출금" at bounding box center [221, 53] width 27 height 17
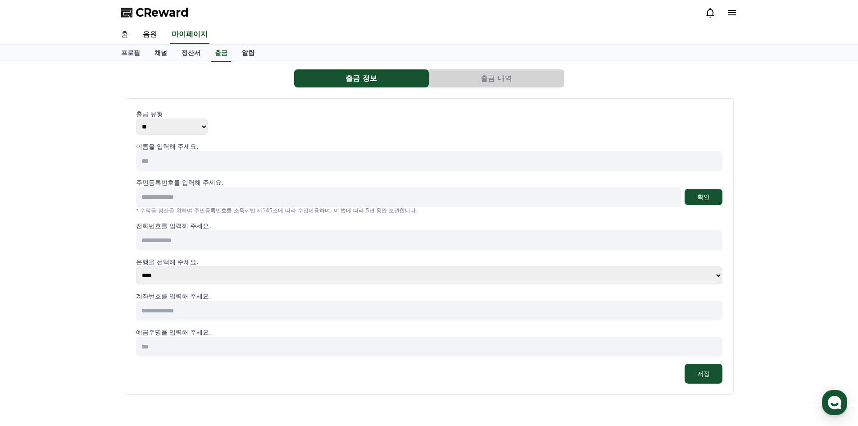
click at [245, 55] on link "알림" at bounding box center [248, 53] width 27 height 17
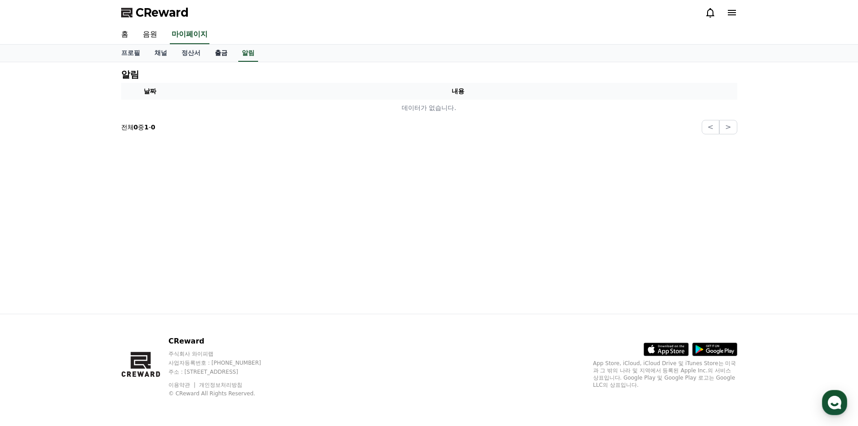
click at [212, 55] on link "출금" at bounding box center [221, 53] width 27 height 17
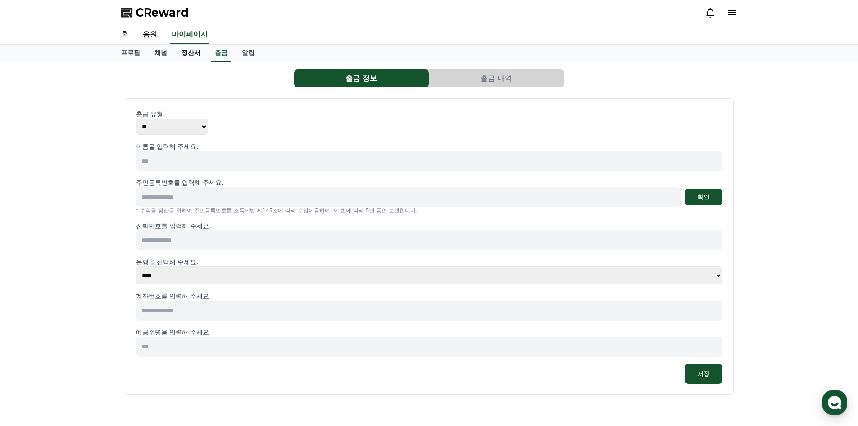
click at [205, 55] on link "정산서" at bounding box center [190, 53] width 33 height 17
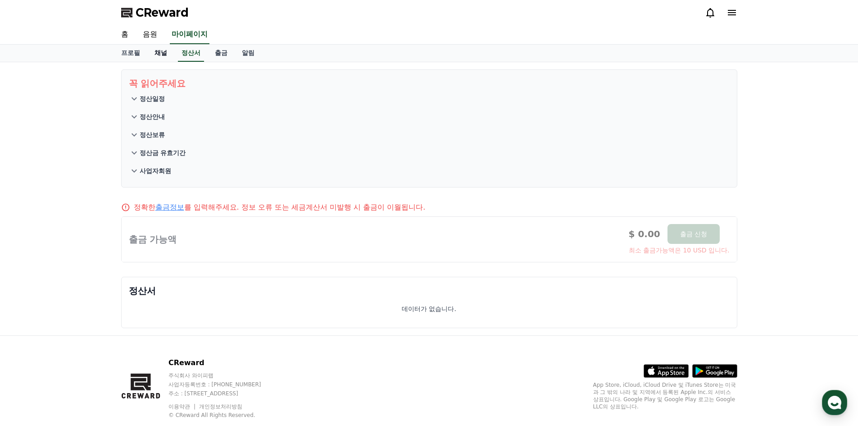
click at [169, 54] on link "채널" at bounding box center [160, 53] width 27 height 17
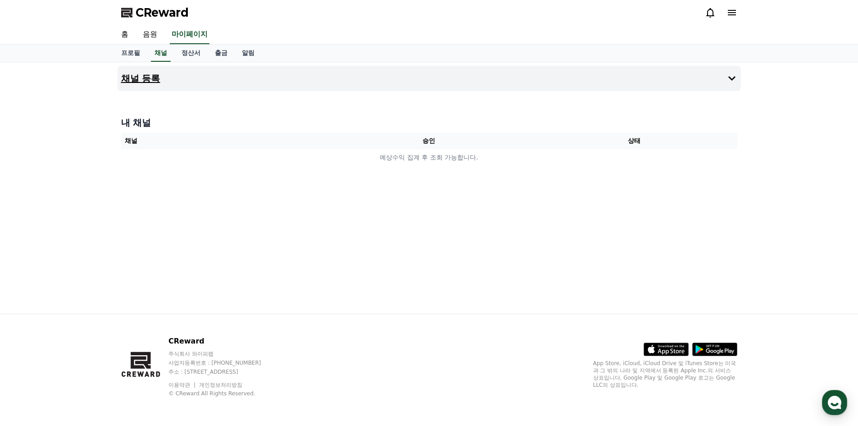
click at [190, 73] on button "채널 등록" at bounding box center [430, 78] width 624 height 25
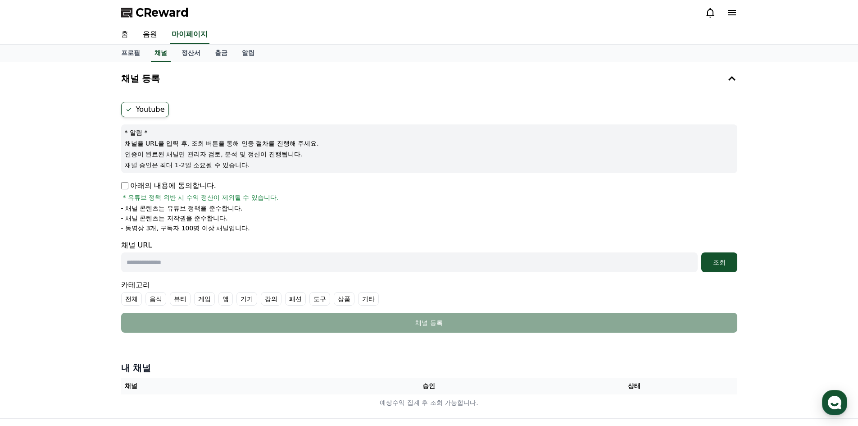
click at [205, 146] on p "채널을 URL을 입력 후, 조회 버튼을 통해 인증 절차를 진행해 주세요." at bounding box center [429, 143] width 609 height 9
click at [142, 144] on p "채널을 URL을 입력 후, 조회 버튼을 통해 인증 절차를 진행해 주세요." at bounding box center [429, 143] width 609 height 9
drag, startPoint x: 177, startPoint y: 143, endPoint x: 190, endPoint y: 144, distance: 13.5
click at [190, 144] on p "채널을 URL을 입력 후, 조회 버튼을 통해 인증 절차를 진행해 주세요." at bounding box center [429, 143] width 609 height 9
click at [221, 148] on div "* 알림 * 채널을 URL을 입력 후, 조회 버튼을 통해 인증 절차를 진행해 주세요. 인증이 완료된 채널만 관리자 검토, 분석 및 정산이 진행…" at bounding box center [429, 148] width 616 height 49
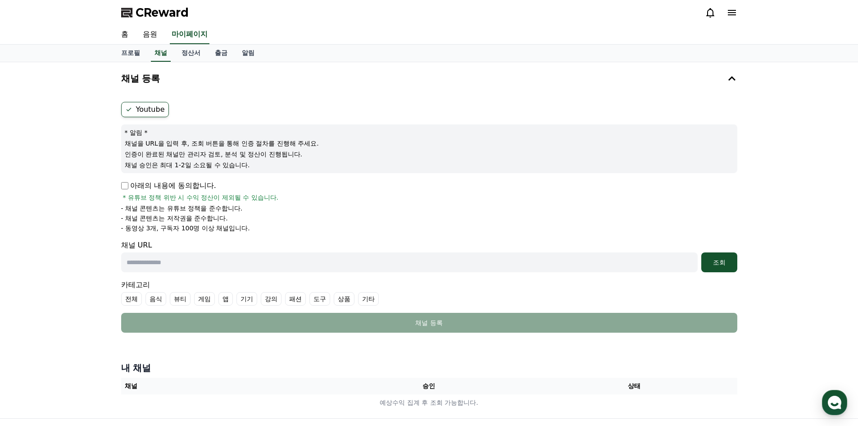
click at [254, 261] on input "text" at bounding box center [409, 262] width 577 height 20
click at [66, 246] on div "채널 등록 Youtube * 알림 * 채널을 URL을 입력 후, 조회 버튼을 통해 인증 절차를 진행해 주세요. 인증이 완료된 채널만 관리자 검…" at bounding box center [429, 240] width 858 height 356
click at [85, 179] on div "채널 등록 Youtube * 알림 * 채널을 URL을 입력 후, 조회 버튼을 통해 인증 절차를 진행해 주세요. 인증이 완료된 채널만 관리자 검…" at bounding box center [429, 240] width 858 height 356
click at [130, 190] on p "아래의 내용에 동의합니다." at bounding box center [168, 185] width 95 height 11
click at [104, 201] on div "채널 등록 Youtube * 알림 * 채널을 URL을 입력 후, 조회 버튼을 통해 인증 절차를 진행해 주세요. 인증이 완료된 채널만 관리자 검…" at bounding box center [429, 240] width 858 height 356
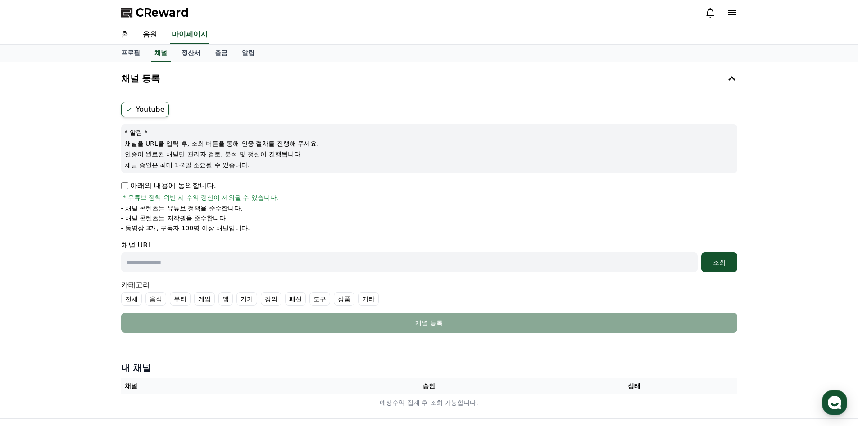
click at [298, 265] on input "text" at bounding box center [409, 262] width 577 height 20
paste input "**********"
type input "**********"
click at [729, 264] on div "조회" at bounding box center [719, 262] width 29 height 9
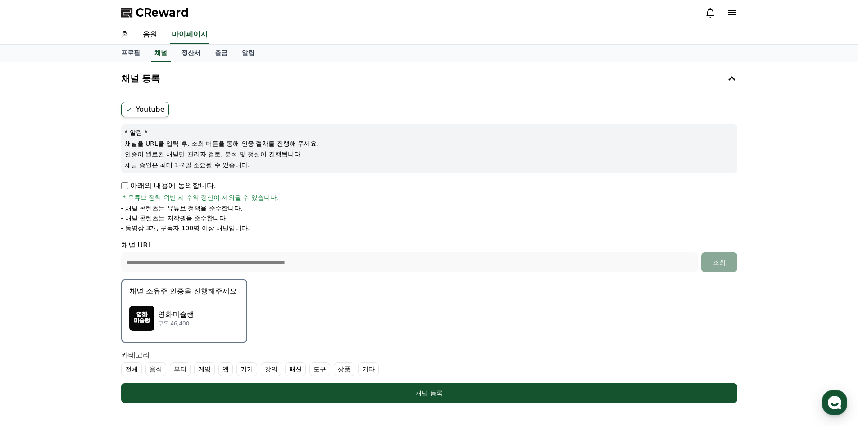
click at [178, 315] on p "영화미슐랭" at bounding box center [176, 314] width 36 height 11
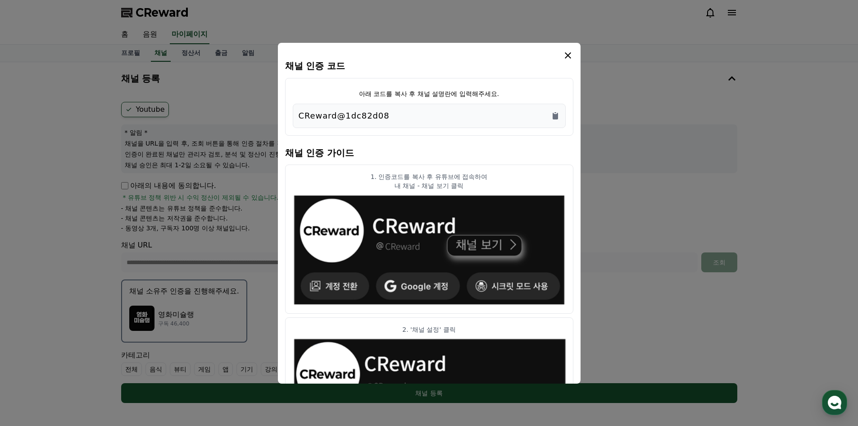
click at [388, 110] on div "CReward@1dc82d08" at bounding box center [429, 115] width 261 height 13
click at [559, 116] on icon "Copy to clipboard" at bounding box center [555, 115] width 9 height 9
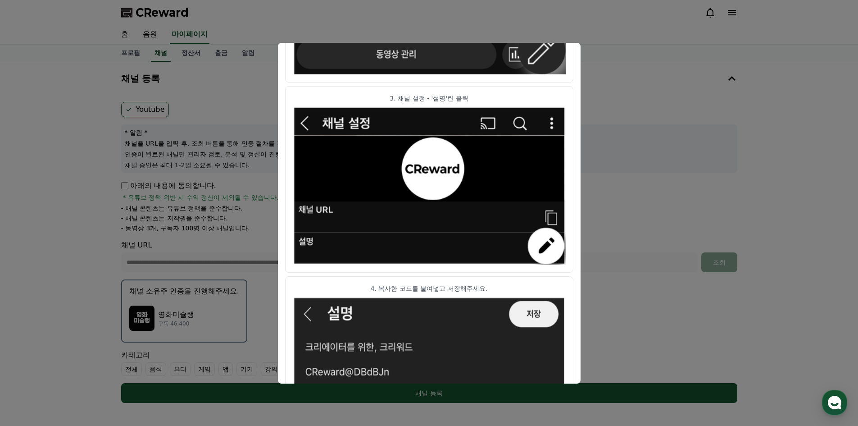
scroll to position [437, 0]
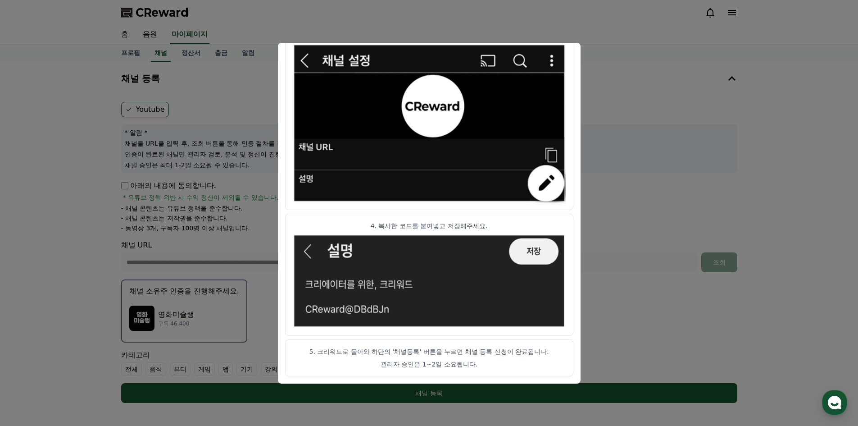
click at [683, 125] on button "close modal" at bounding box center [429, 213] width 858 height 426
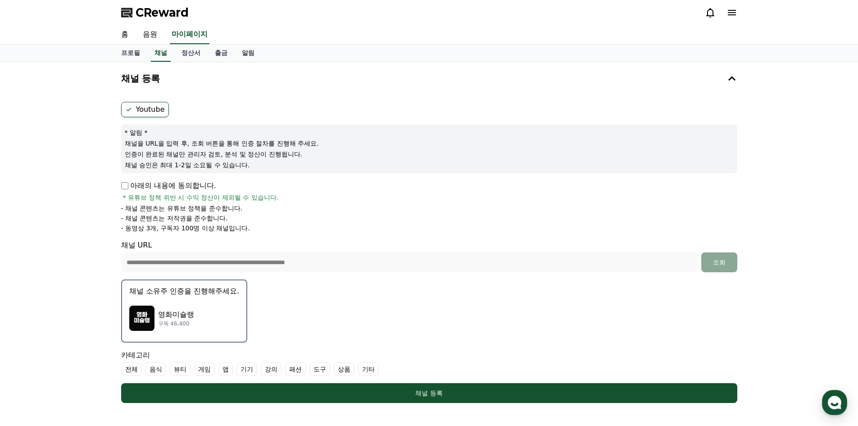
drag, startPoint x: 479, startPoint y: 391, endPoint x: 631, endPoint y: 279, distance: 188.3
click at [617, 277] on form "**********" at bounding box center [429, 252] width 616 height 301
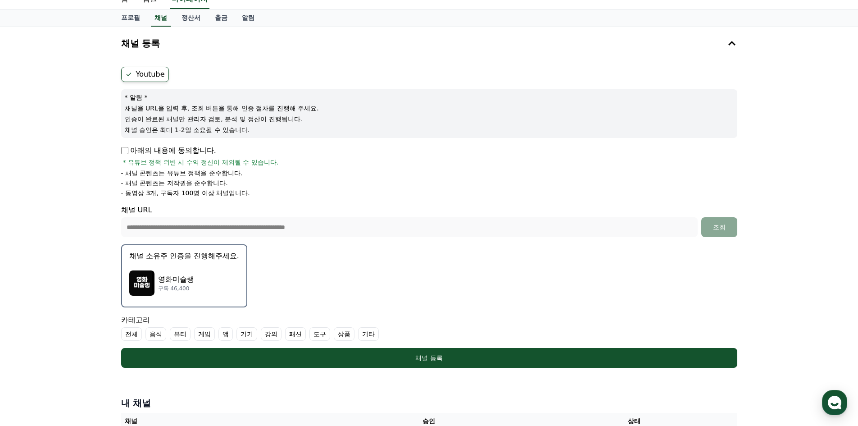
scroll to position [0, 0]
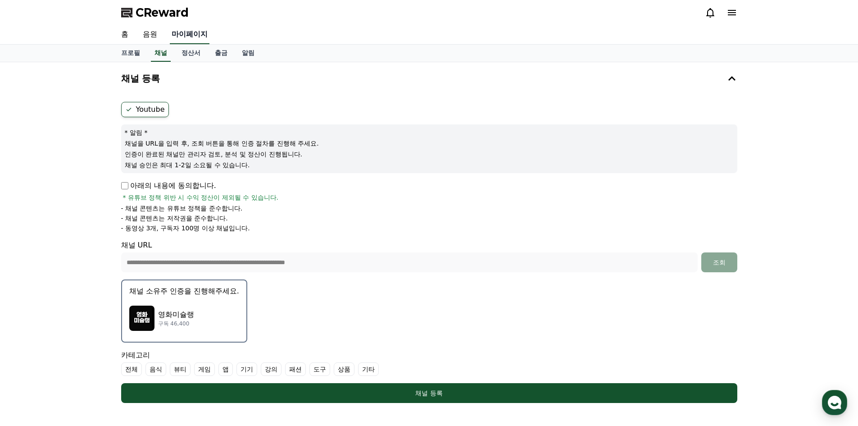
click at [188, 36] on link "마이페이지" at bounding box center [190, 34] width 40 height 19
select select "**********"
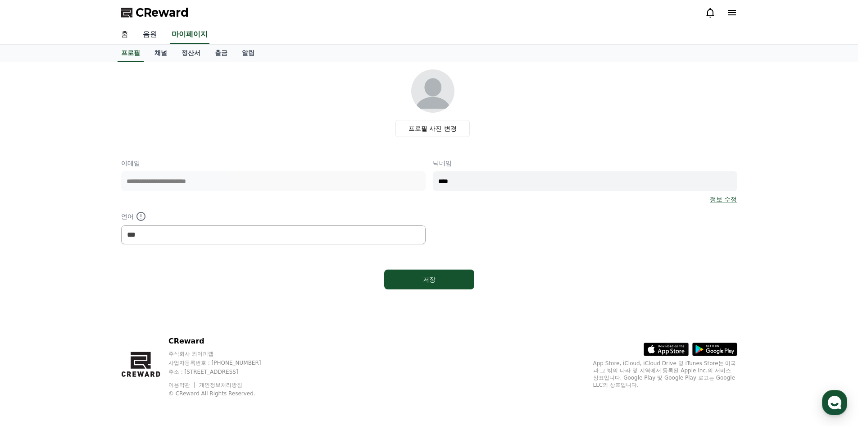
click at [154, 33] on link "음원" at bounding box center [150, 34] width 29 height 19
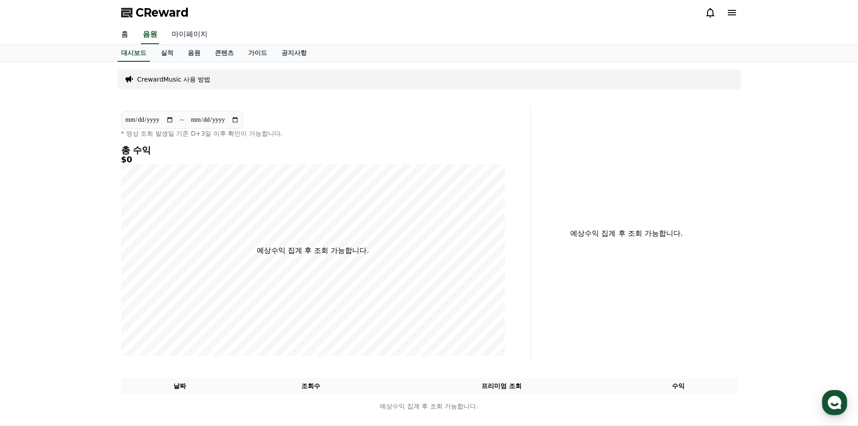
click at [183, 36] on link "마이페이지" at bounding box center [189, 34] width 50 height 19
select select "**********"
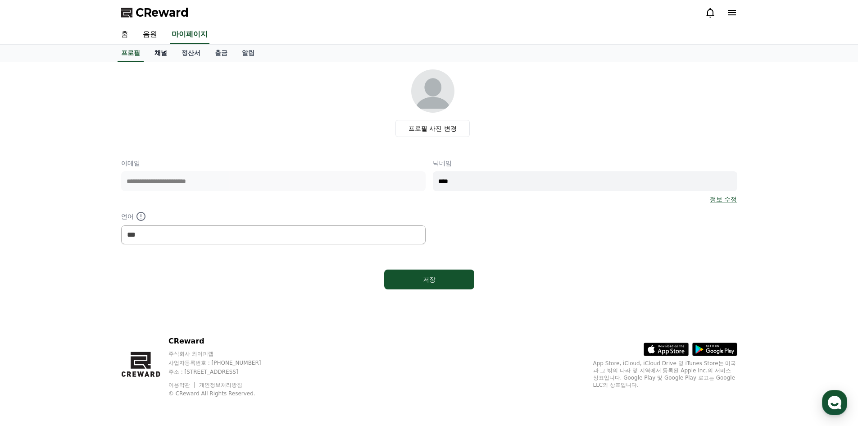
click at [164, 54] on link "채널" at bounding box center [160, 53] width 27 height 17
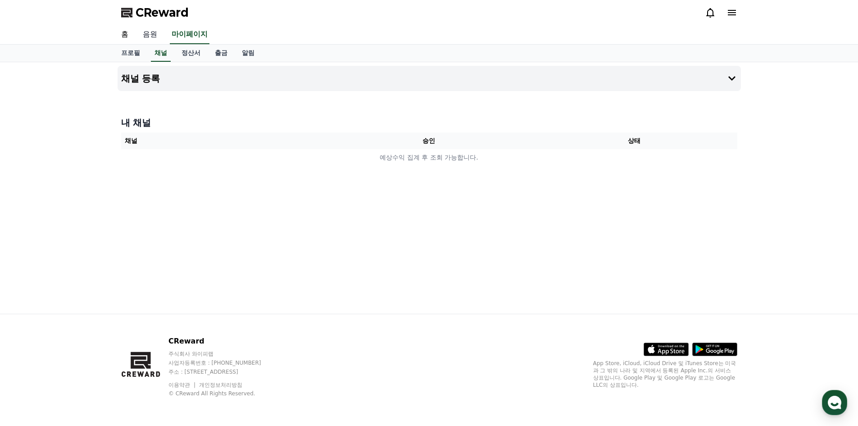
click at [155, 34] on link "음원" at bounding box center [150, 34] width 29 height 19
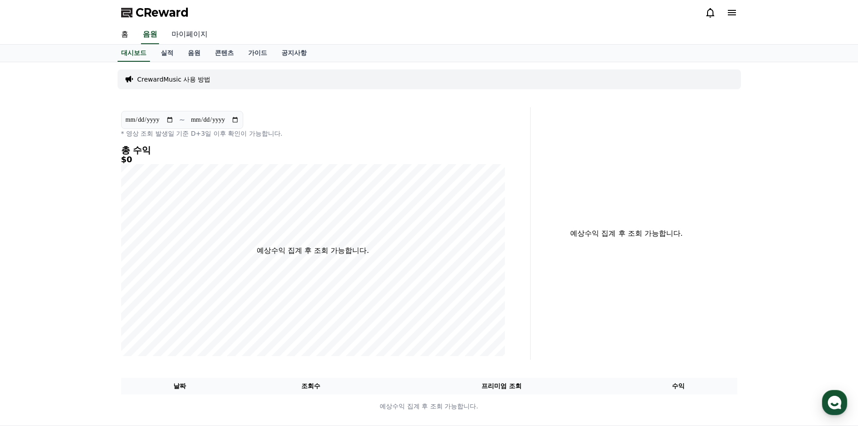
click at [205, 38] on link "마이페이지" at bounding box center [189, 34] width 50 height 19
select select "**********"
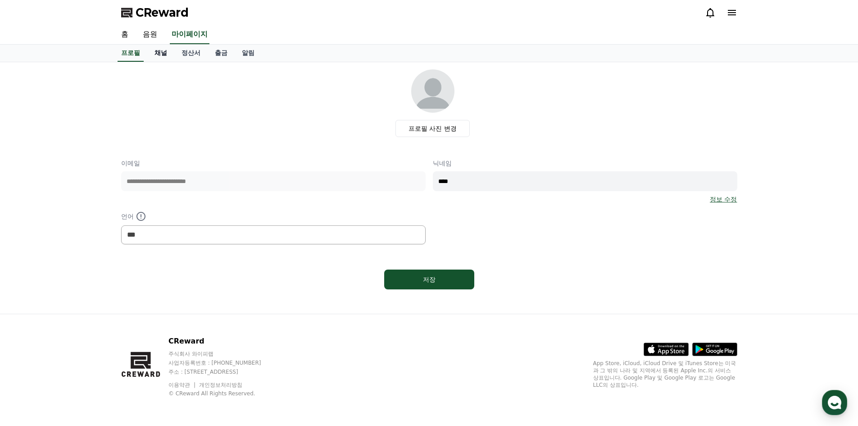
click at [163, 54] on link "채널" at bounding box center [160, 53] width 27 height 17
